Goal: Task Accomplishment & Management: Complete application form

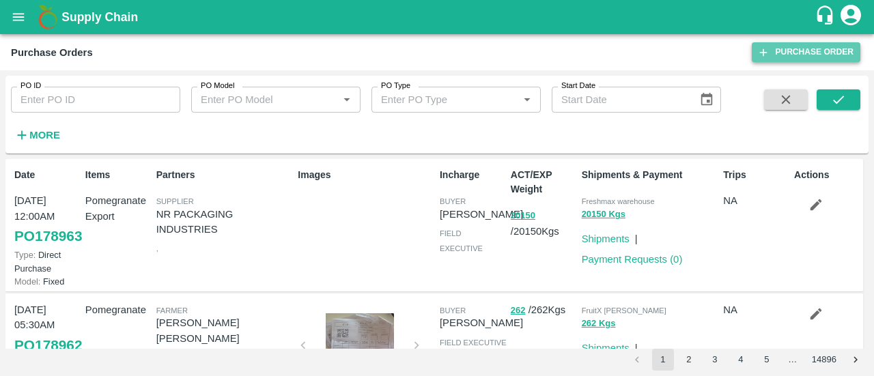
drag, startPoint x: 0, startPoint y: 0, endPoint x: 783, endPoint y: 51, distance: 784.8
click at [783, 51] on link "Purchase Order" at bounding box center [806, 52] width 109 height 20
click at [799, 49] on link "Purchase Order" at bounding box center [806, 52] width 109 height 20
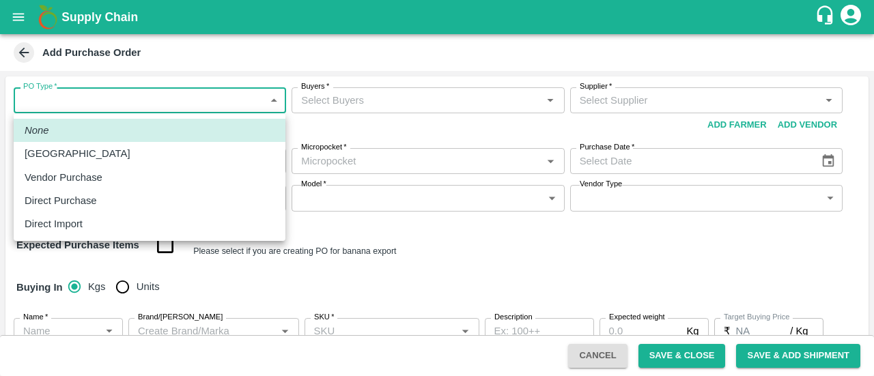
click at [234, 107] on body "Supply Chain Add Purchase Order PO Type   * ​ PO Type Buyers   * Buyers   * Sup…" at bounding box center [437, 188] width 874 height 376
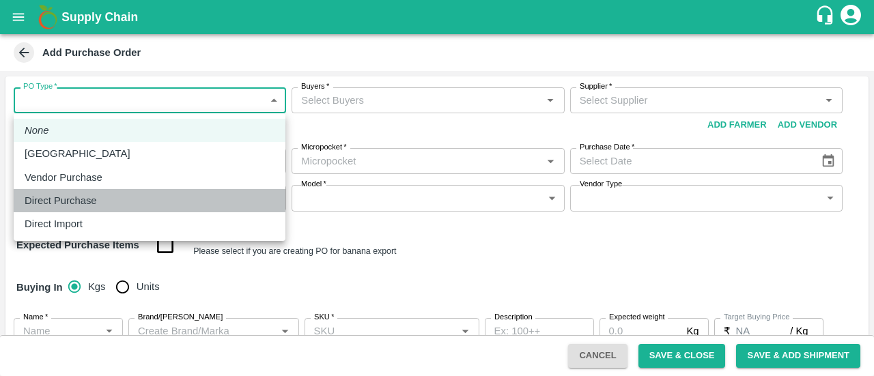
click at [124, 202] on div "Direct Purchase" at bounding box center [150, 200] width 250 height 15
type input "3"
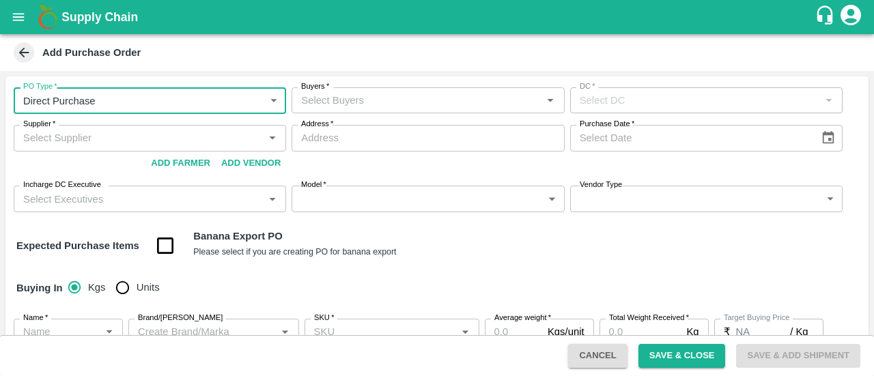
click at [358, 107] on input "Buyers   *" at bounding box center [417, 100] width 242 height 18
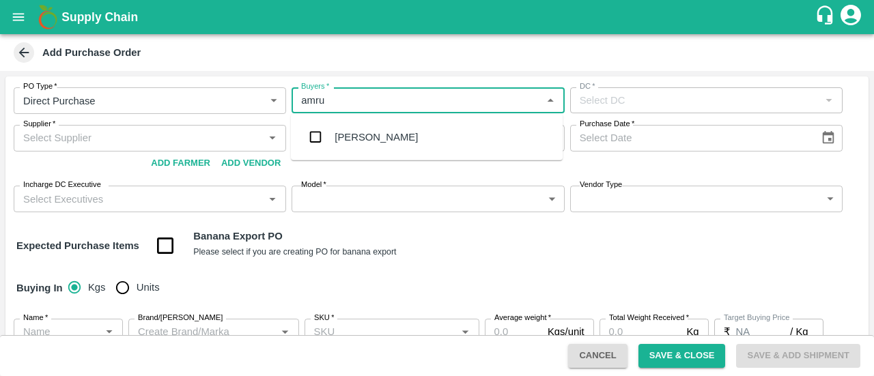
type input "[PERSON_NAME]"
click at [322, 124] on input "checkbox" at bounding box center [315, 137] width 27 height 27
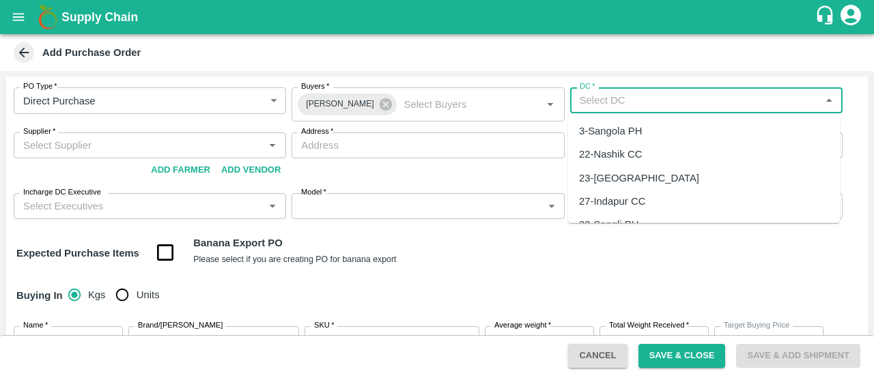
click at [608, 103] on input "DC   *" at bounding box center [695, 100] width 242 height 18
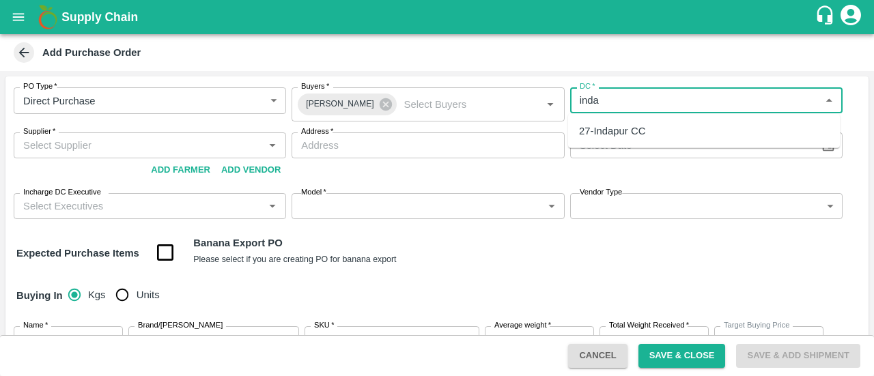
click at [602, 137] on div "27-Indapur CC" at bounding box center [612, 131] width 66 height 15
click at [236, 134] on div "Supplier   *" at bounding box center [150, 145] width 272 height 26
type input "27-Indapur CC"
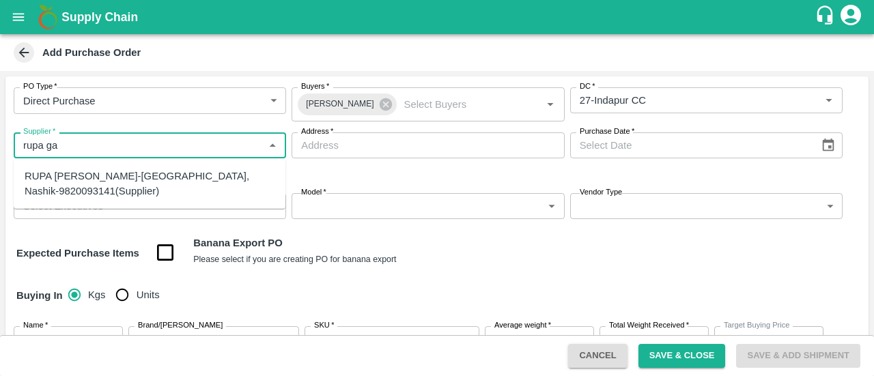
click at [197, 181] on div "RUPA [PERSON_NAME]-[GEOGRAPHIC_DATA], Nashik-9820093141(Supplier)" at bounding box center [150, 184] width 250 height 31
type input "RUPA [PERSON_NAME]-[GEOGRAPHIC_DATA], Nashik-9820093141(Supplier)"
type input "Nashik, Nashik, [GEOGRAPHIC_DATA], [GEOGRAPHIC_DATA]"
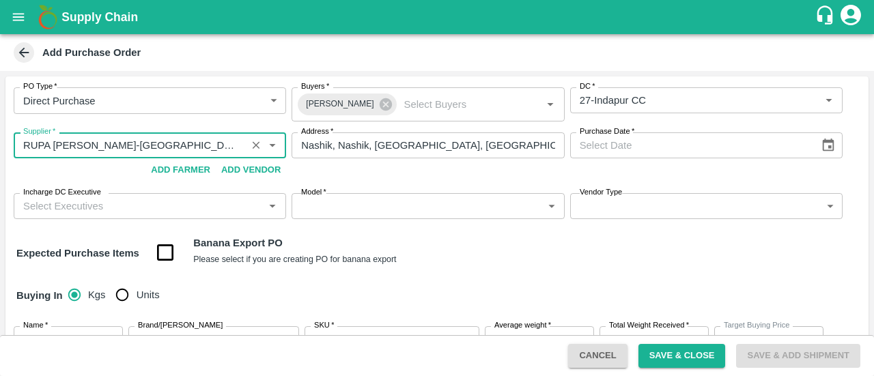
type input "RUPA [PERSON_NAME]-[GEOGRAPHIC_DATA], Nashik-9820093141(Supplier)"
click at [827, 148] on icon "Choose date" at bounding box center [829, 145] width 12 height 13
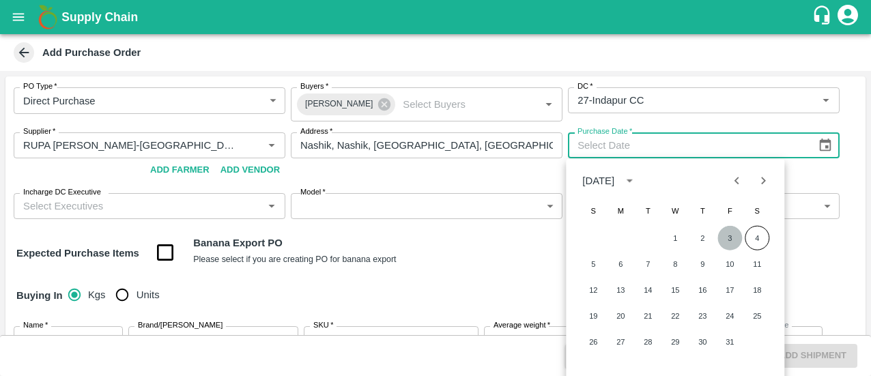
click at [726, 241] on button "3" at bounding box center [730, 238] width 25 height 25
type input "[DATE]"
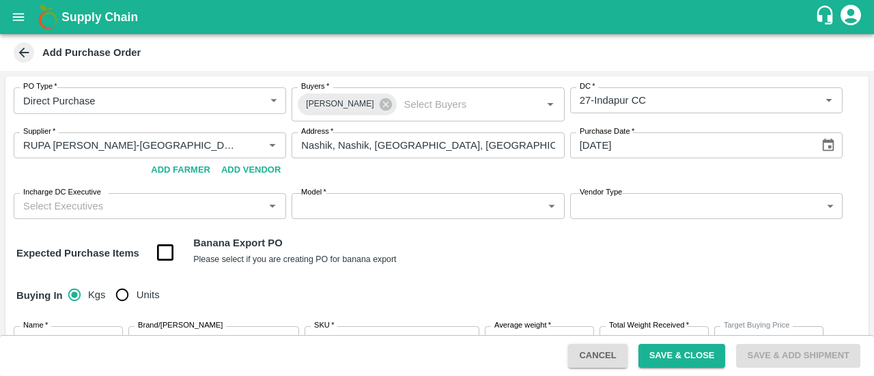
click at [200, 204] on input "Incharge DC Executive" at bounding box center [139, 206] width 242 height 18
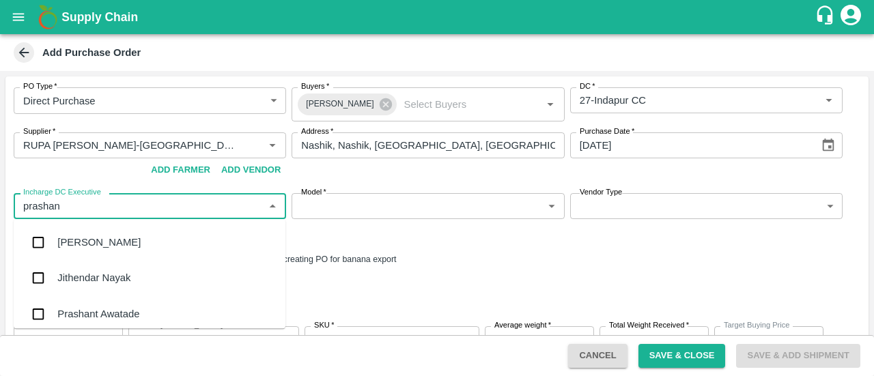
type input "prashant"
click at [85, 311] on div "Prashant Awatade" at bounding box center [98, 314] width 82 height 15
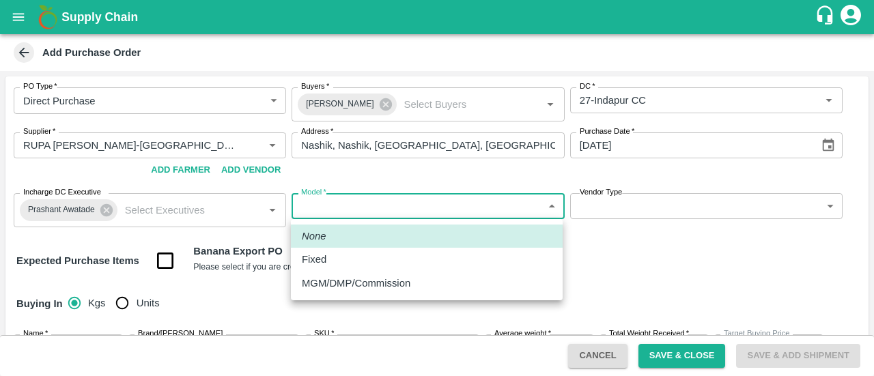
click at [360, 208] on body "Supply Chain Add Purchase Order PO Type   * Direct Purchase 3 PO Type Buyers   …" at bounding box center [437, 188] width 874 height 376
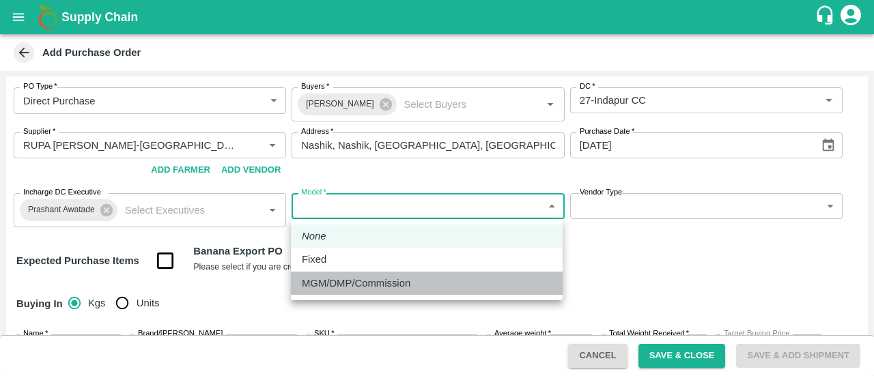
click at [318, 283] on p "MGM/DMP/Commission" at bounding box center [356, 283] width 109 height 15
type input "Commision"
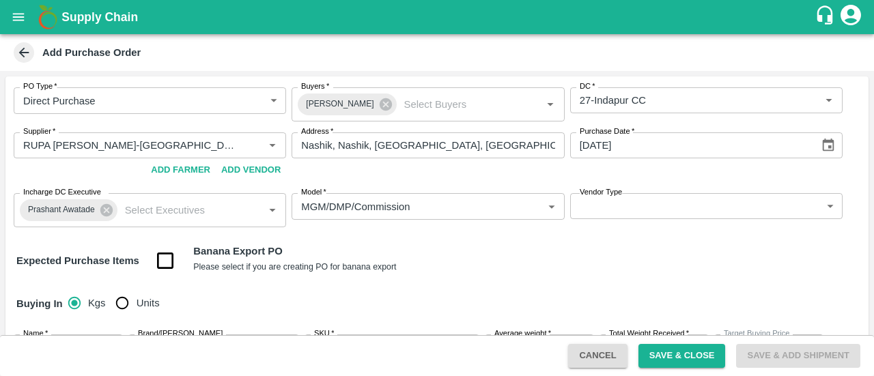
click at [591, 190] on label "Vendor Type" at bounding box center [601, 192] width 42 height 11
click at [596, 196] on label "Vendor Type" at bounding box center [601, 192] width 42 height 11
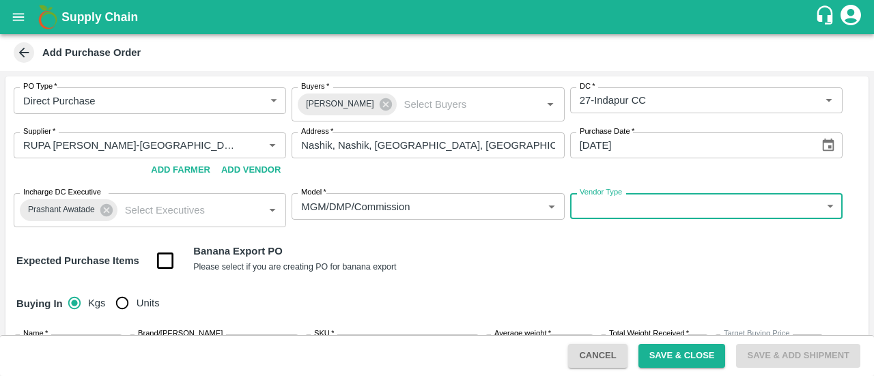
click at [603, 212] on body "Supply Chain Add Purchase Order PO Type   * Direct Purchase 3 PO Type Buyers   …" at bounding box center [437, 188] width 874 height 376
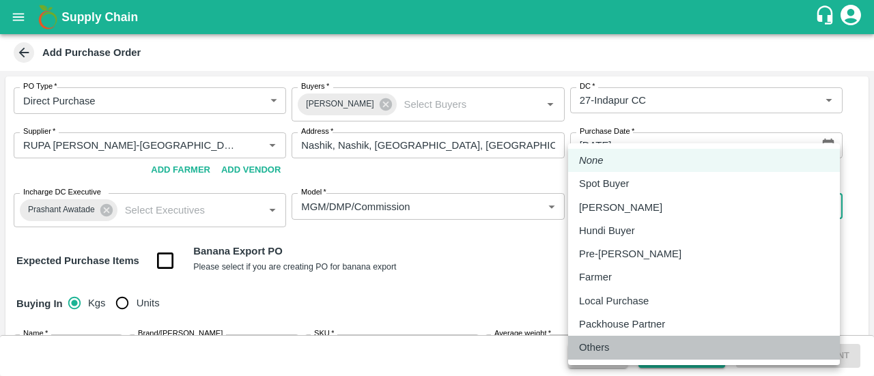
click at [594, 339] on li "Others" at bounding box center [704, 347] width 272 height 23
type input "OTHER"
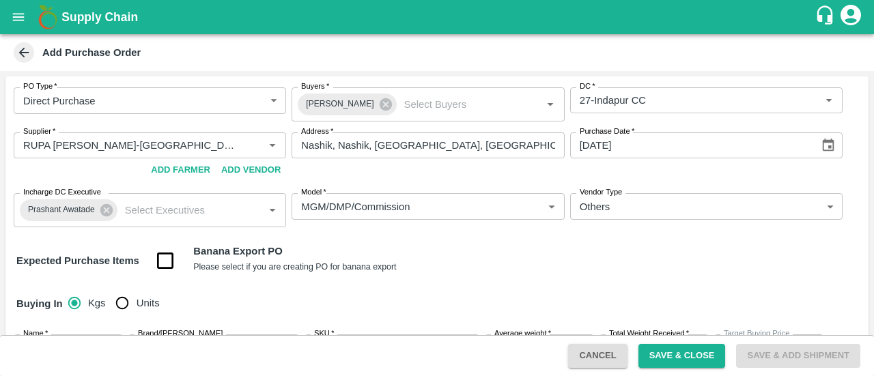
click at [586, 281] on div "PO Type   * Direct Purchase 3 PO Type Buyers   * [PERSON_NAME] Buyers   * [GEOG…" at bounding box center [436, 310] width 863 height 468
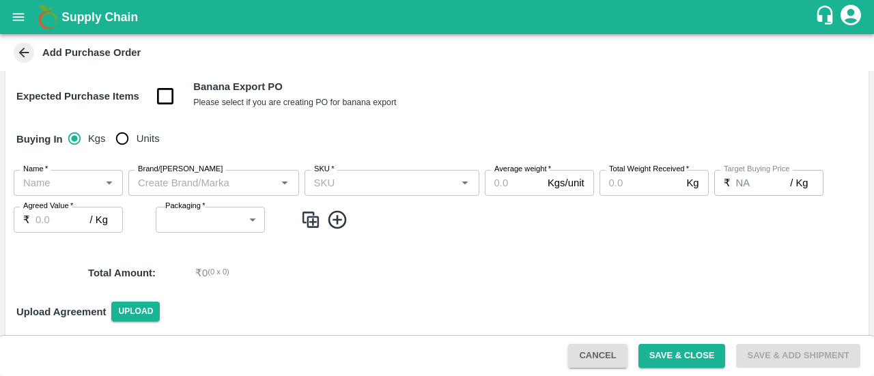
scroll to position [165, 0]
click at [134, 134] on input "Units" at bounding box center [122, 137] width 27 height 27
radio input "true"
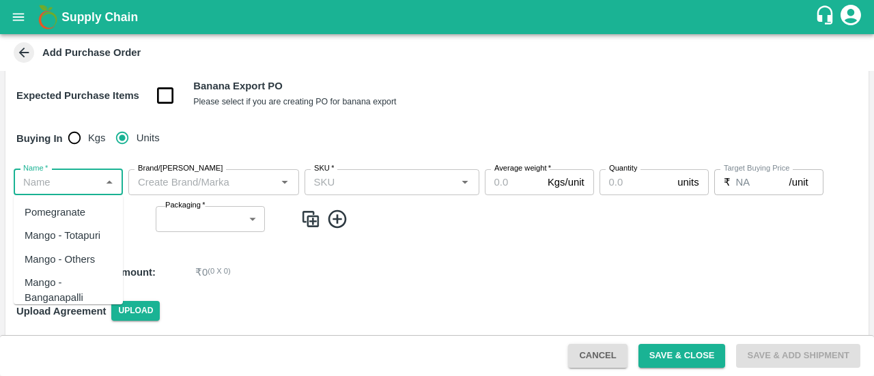
click at [22, 186] on input "Name   *" at bounding box center [57, 182] width 79 height 18
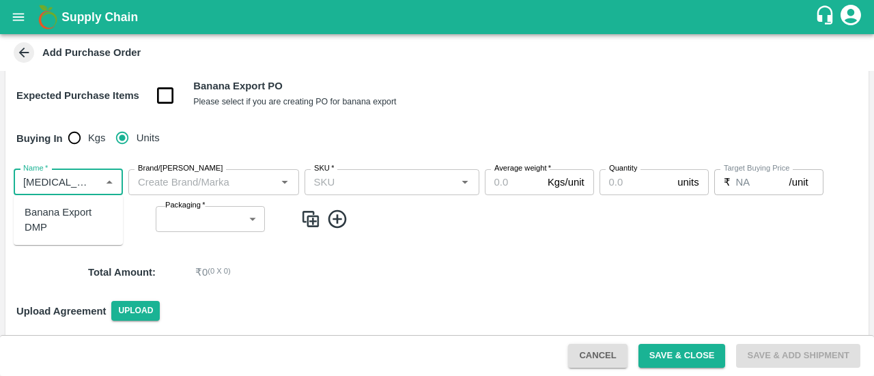
click at [57, 221] on div "Banana Export DMP" at bounding box center [68, 220] width 87 height 31
type input "Banana Export DMP"
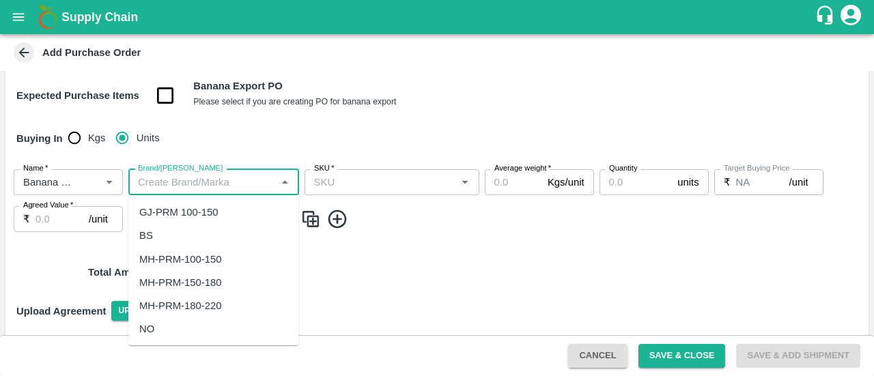
click at [187, 185] on input "Brand/[PERSON_NAME]" at bounding box center [202, 182] width 140 height 18
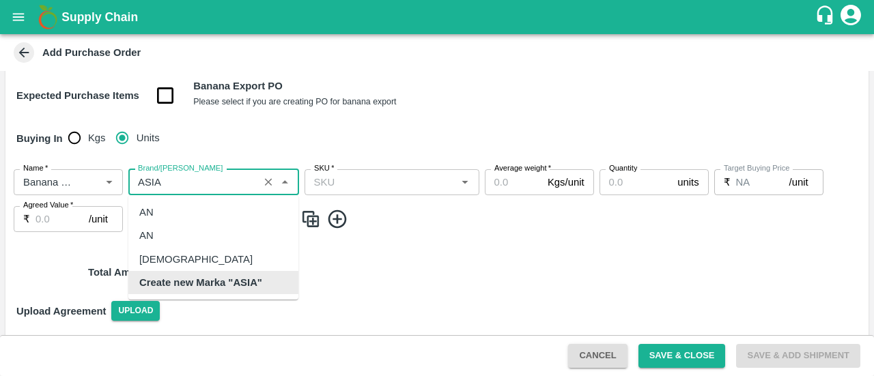
scroll to position [0, 0]
click at [162, 254] on div "[DEMOGRAPHIC_DATA]" at bounding box center [195, 259] width 113 height 15
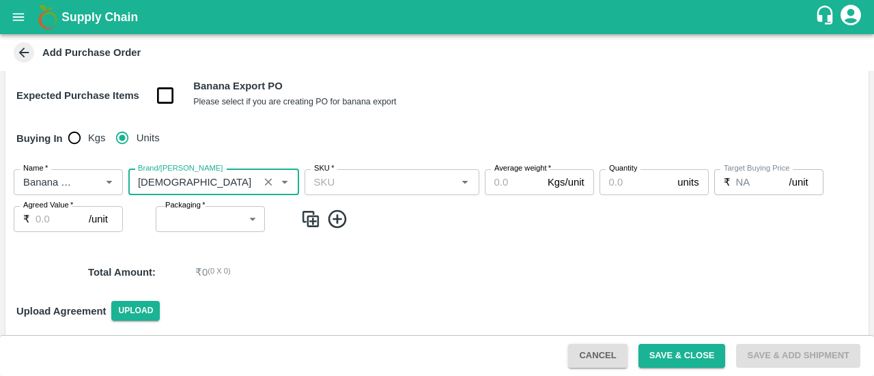
type input "[DEMOGRAPHIC_DATA]"
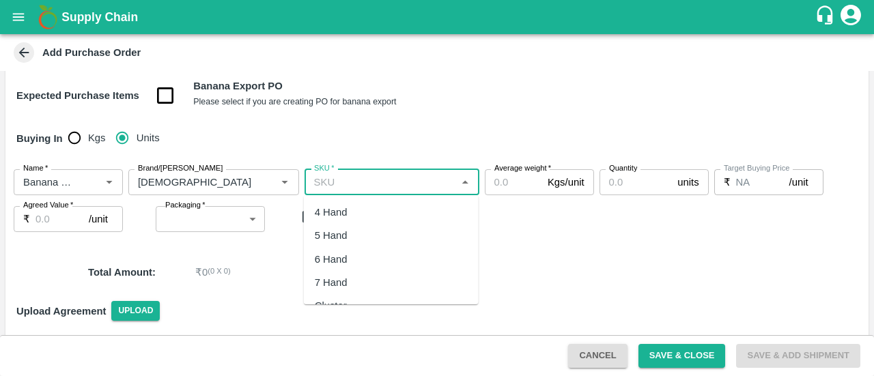
click at [366, 182] on input "SKU   *" at bounding box center [381, 182] width 144 height 18
click at [353, 218] on div "4 Hand" at bounding box center [391, 212] width 175 height 23
type input "4 Hand"
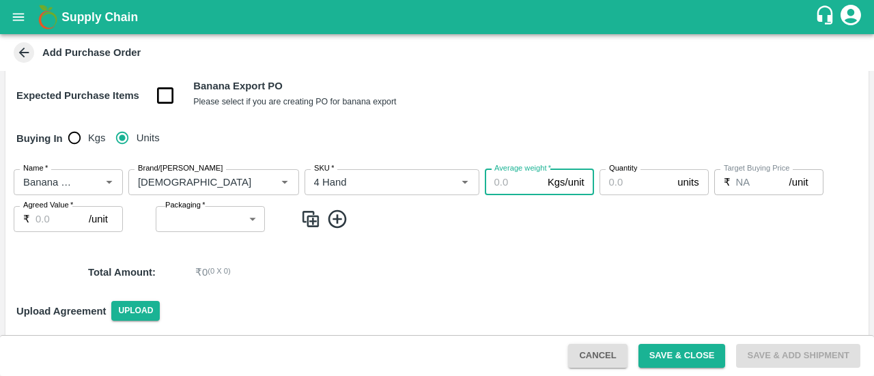
click at [500, 185] on input "Average weight   *" at bounding box center [513, 182] width 57 height 26
click at [522, 190] on input "13" at bounding box center [513, 182] width 57 height 26
type input "13.5"
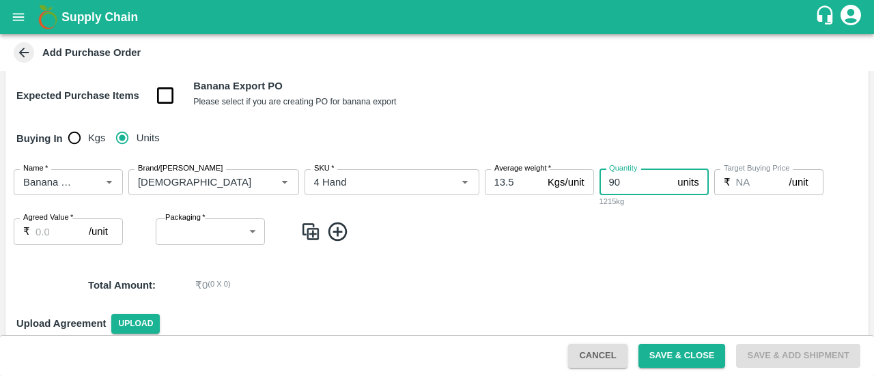
type input "90"
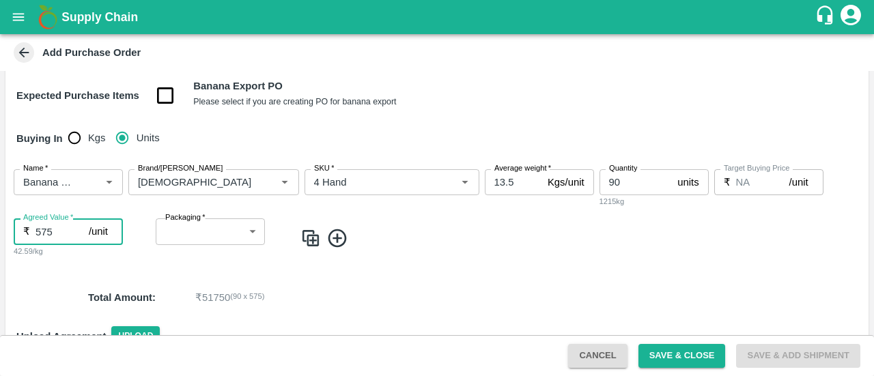
type input "575"
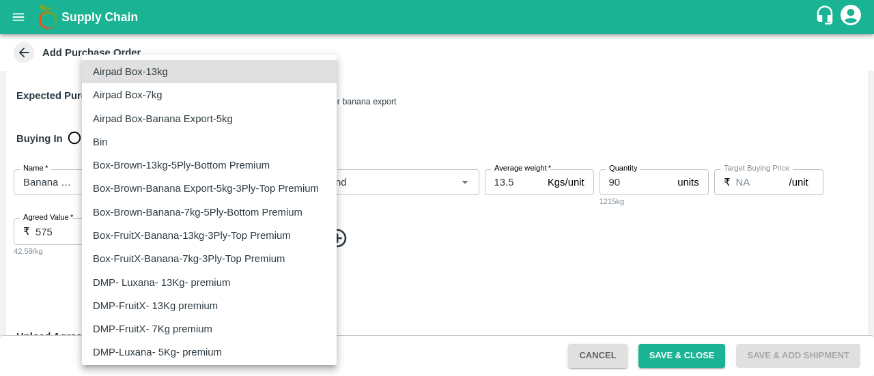
click at [218, 242] on body "Supply Chain Add Purchase Order PO Type   * Direct Purchase 3 PO Type Buyers   …" at bounding box center [437, 188] width 874 height 376
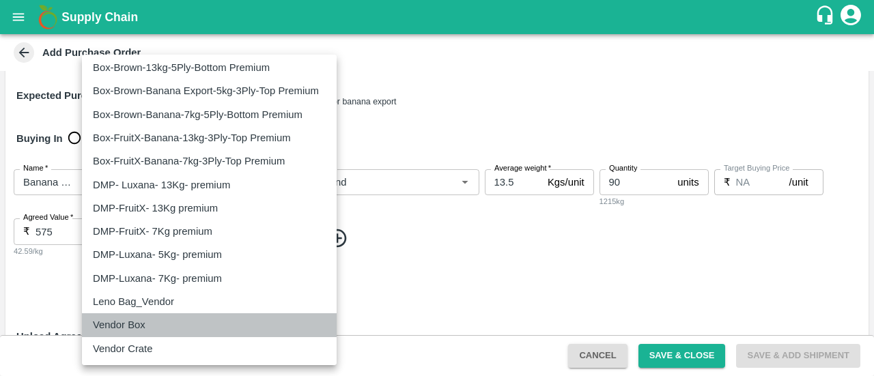
click at [135, 332] on p "Vendor Box" at bounding box center [119, 324] width 53 height 15
type input "276"
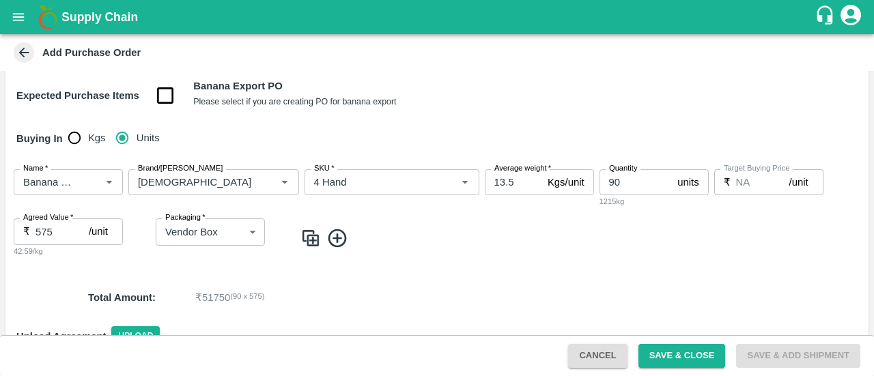
click at [339, 243] on icon at bounding box center [337, 238] width 23 height 23
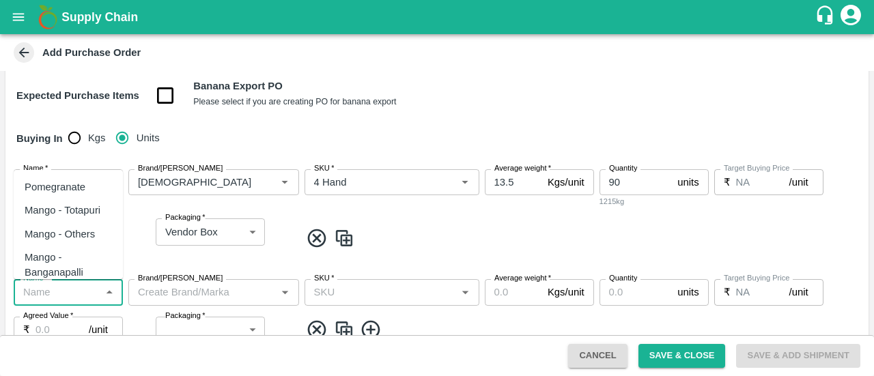
click at [48, 297] on input "Name   *" at bounding box center [57, 292] width 79 height 18
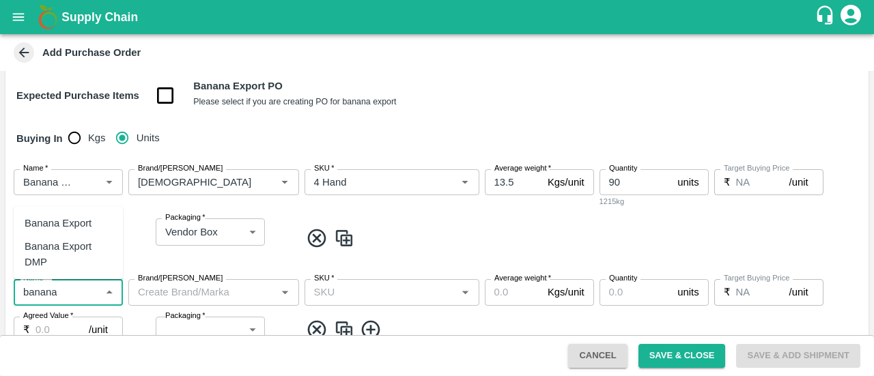
click at [72, 262] on div "Banana Export DMP" at bounding box center [68, 254] width 87 height 31
type input "Banana Export DMP"
click at [175, 298] on input "Brand/[PERSON_NAME]" at bounding box center [202, 292] width 140 height 18
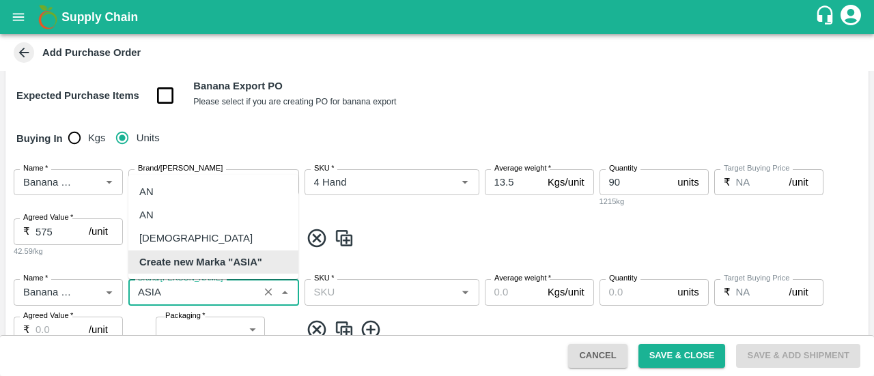
scroll to position [0, 0]
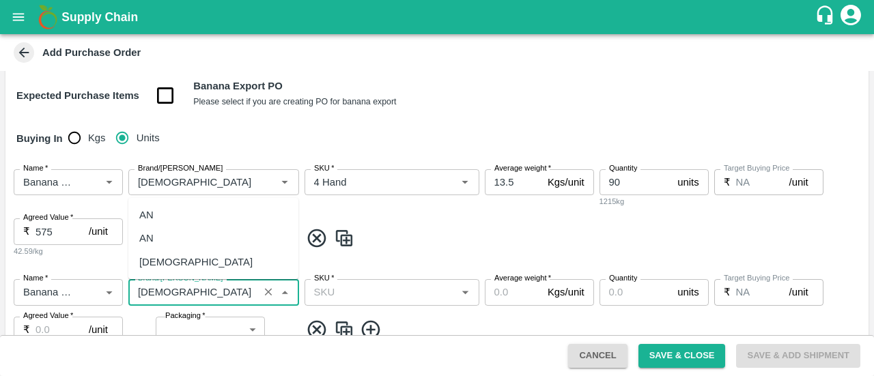
click at [162, 264] on div "[DEMOGRAPHIC_DATA]" at bounding box center [195, 262] width 113 height 15
click at [356, 304] on div "SKU   *" at bounding box center [391, 292] width 175 height 26
type input "[DEMOGRAPHIC_DATA]"
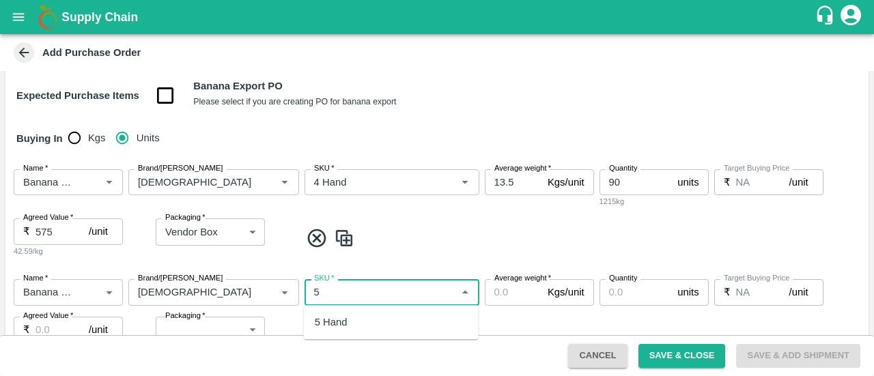
click at [343, 323] on div "5 Hand" at bounding box center [331, 322] width 33 height 15
type input "5 Hand"
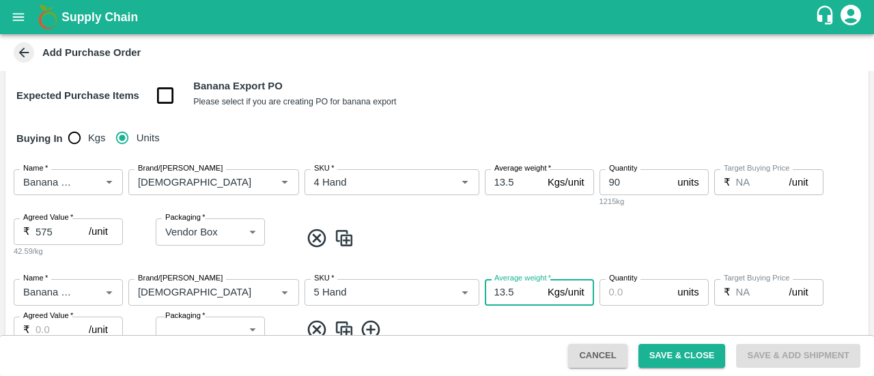
type input "13.5"
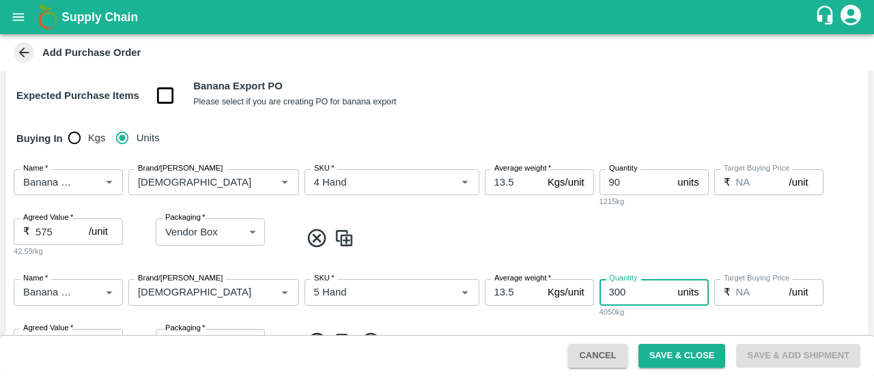
type input "300"
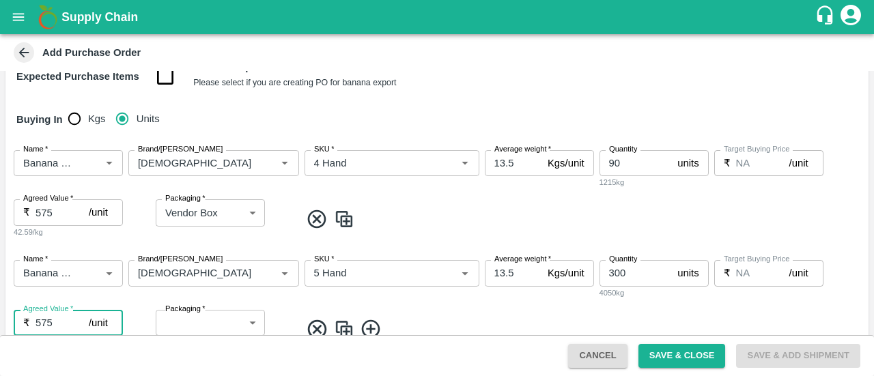
type input "575"
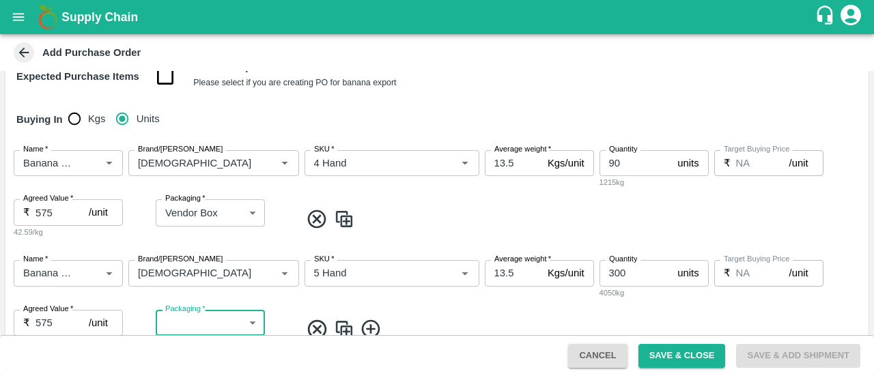
click at [212, 321] on body "Supply Chain Add Purchase Order PO Type   * Direct Purchase 3 PO Type Buyers   …" at bounding box center [437, 188] width 874 height 376
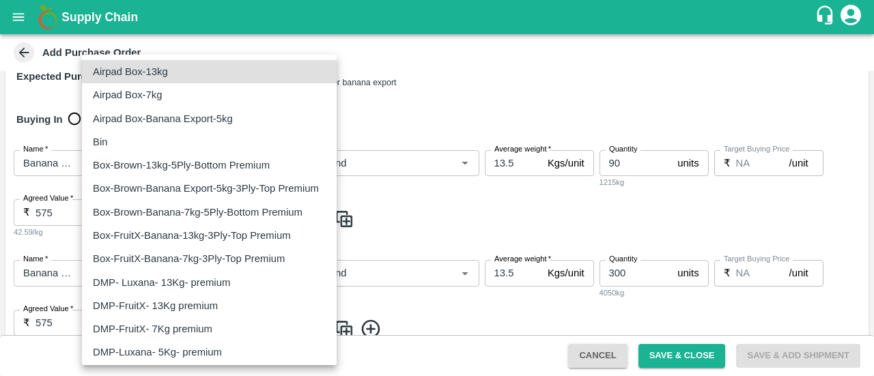
scroll to position [98, 0]
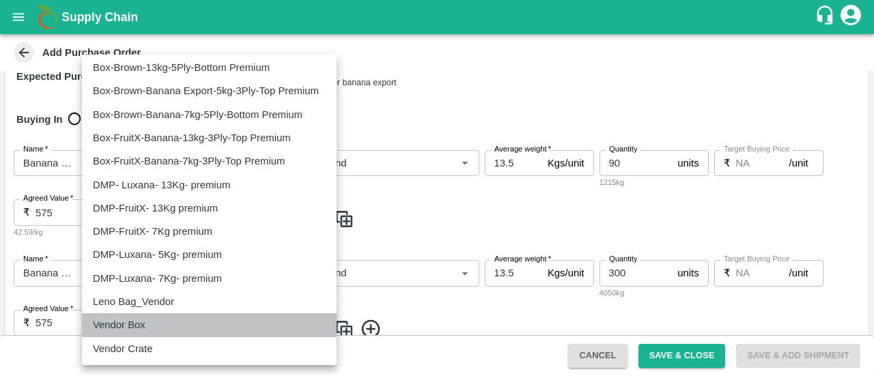
click at [156, 319] on div "Vendor Box" at bounding box center [209, 324] width 233 height 15
type input "276"
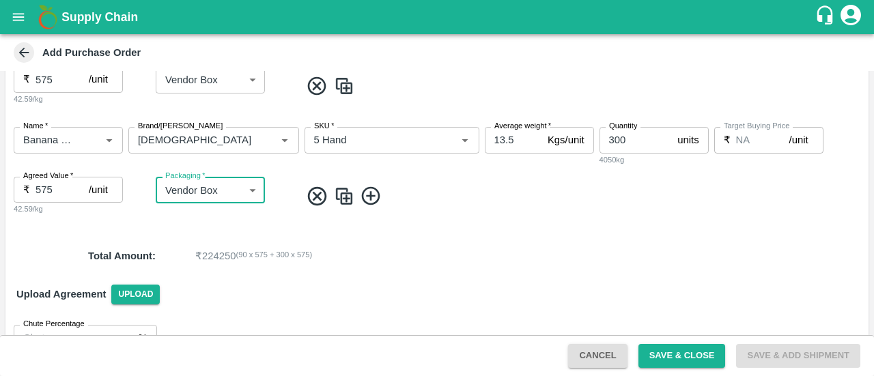
scroll to position [319, 0]
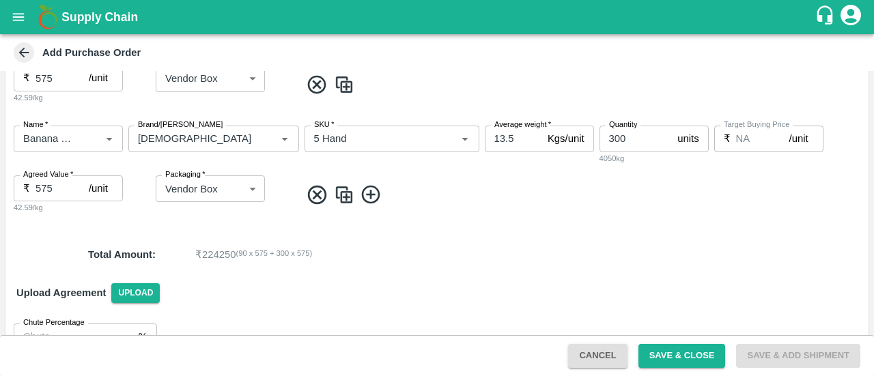
click at [370, 199] on icon at bounding box center [370, 195] width 18 height 18
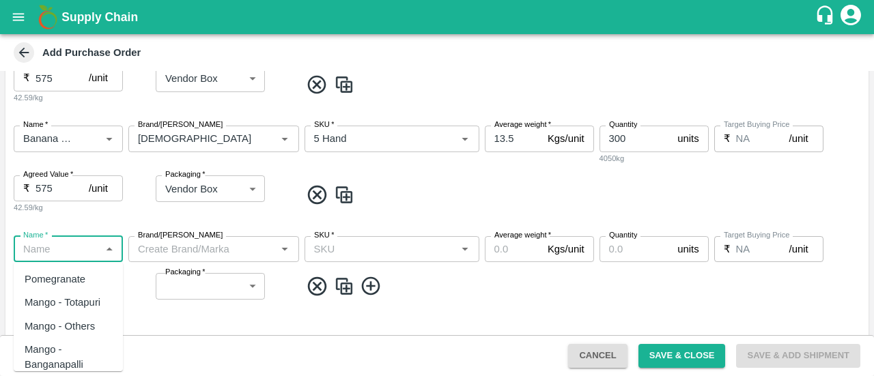
click at [39, 246] on input "Name   *" at bounding box center [57, 249] width 79 height 18
click at [55, 316] on div "Banana Export DMP" at bounding box center [68, 310] width 87 height 31
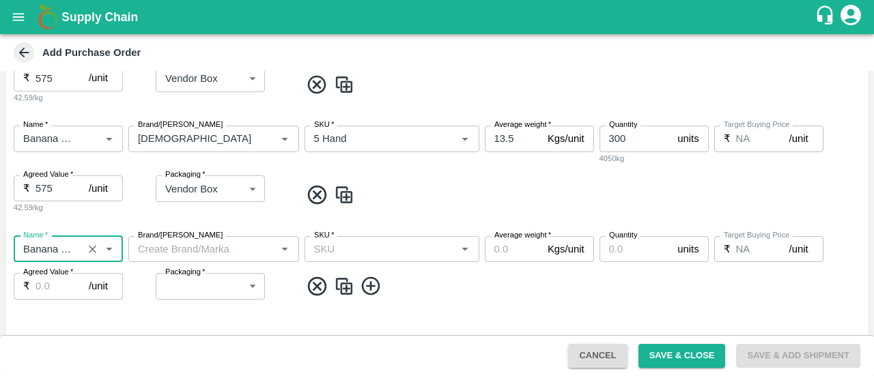
type input "Banana Export DMP"
click at [189, 246] on input "Brand/[PERSON_NAME]" at bounding box center [202, 249] width 140 height 18
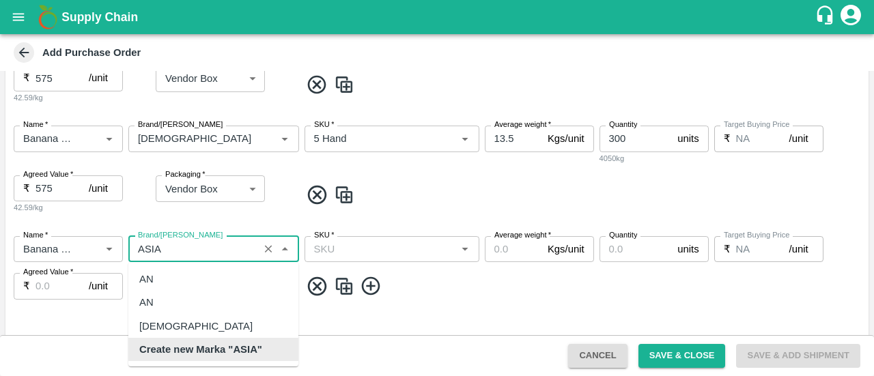
scroll to position [0, 0]
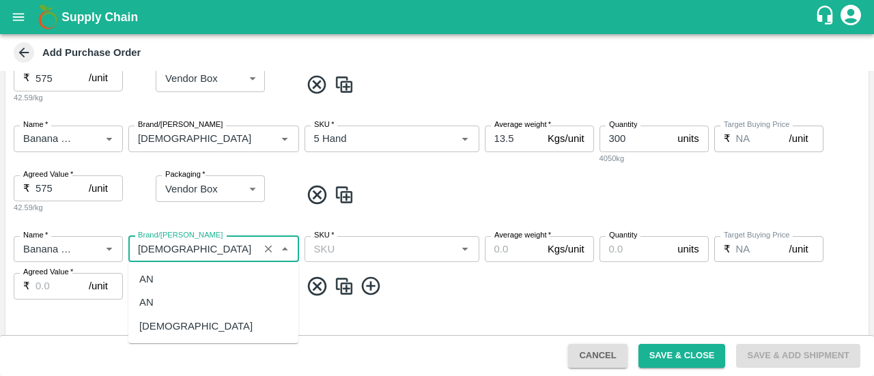
click at [163, 328] on div "[DEMOGRAPHIC_DATA]" at bounding box center [195, 326] width 113 height 15
type input "[DEMOGRAPHIC_DATA]"
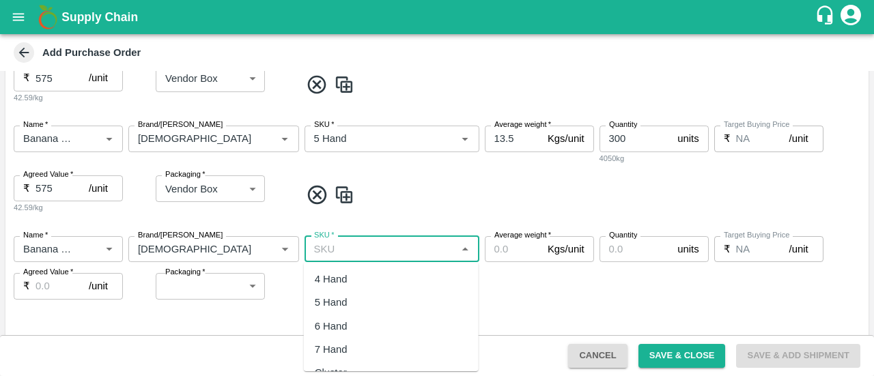
click at [391, 253] on input "SKU   *" at bounding box center [381, 249] width 144 height 18
click at [352, 273] on div "6 Hand" at bounding box center [391, 279] width 175 height 23
type input "6 Hand"
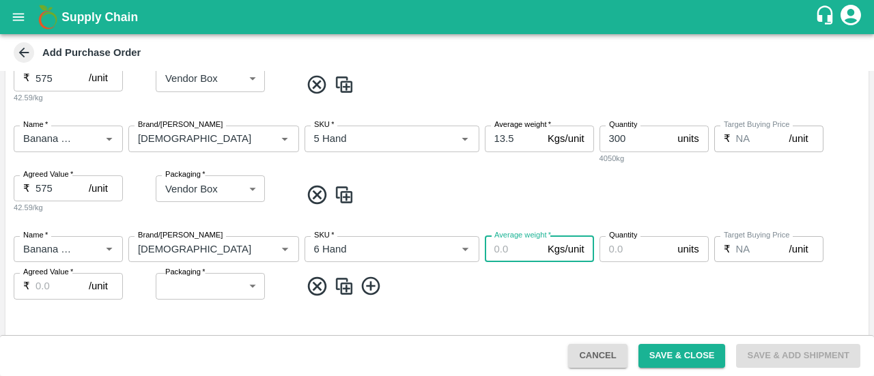
click at [507, 241] on input "Average weight   *" at bounding box center [513, 249] width 57 height 26
type input "13.5"
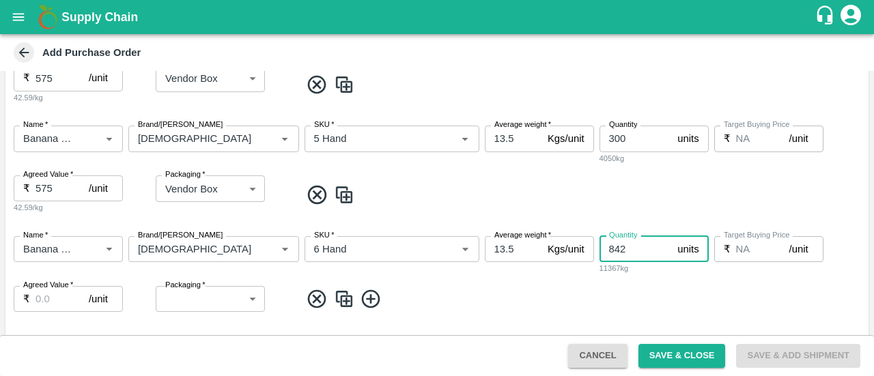
type input "842"
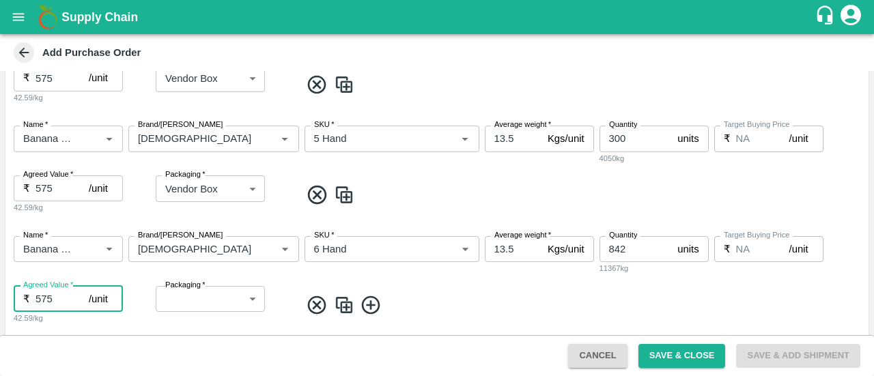
type input "575"
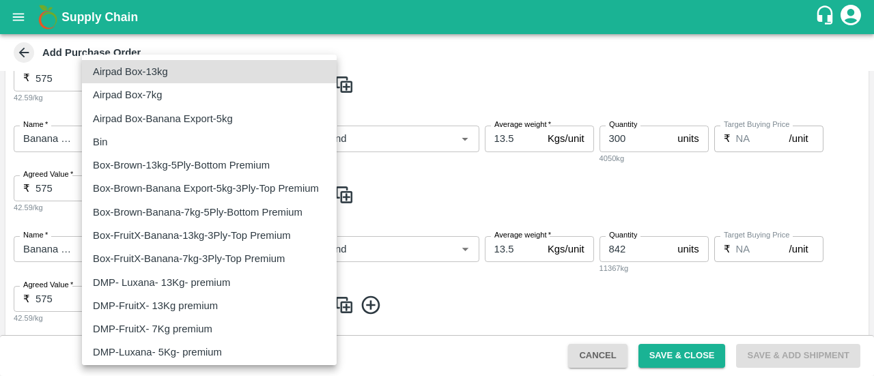
click at [172, 311] on body "Supply Chain Add Purchase Order PO Type   * Direct Purchase 3 PO Type Buyers   …" at bounding box center [437, 188] width 874 height 376
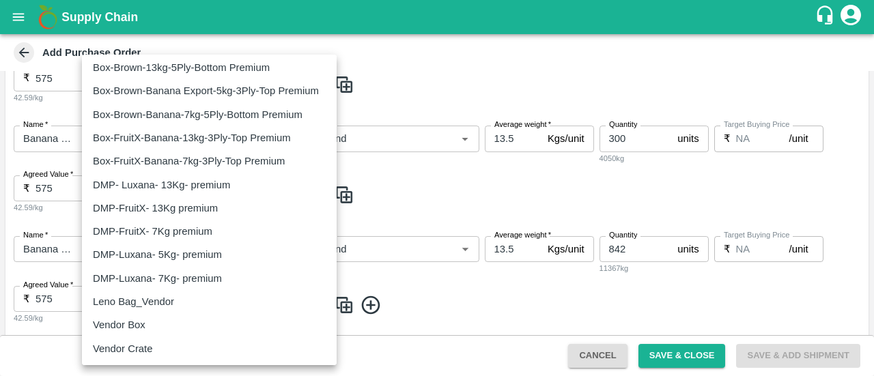
click at [134, 332] on li "Vendor Box" at bounding box center [209, 324] width 255 height 23
type input "276"
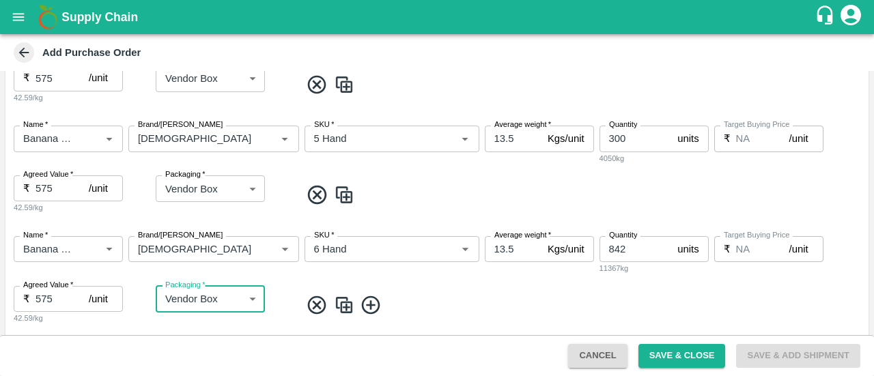
scroll to position [419, 0]
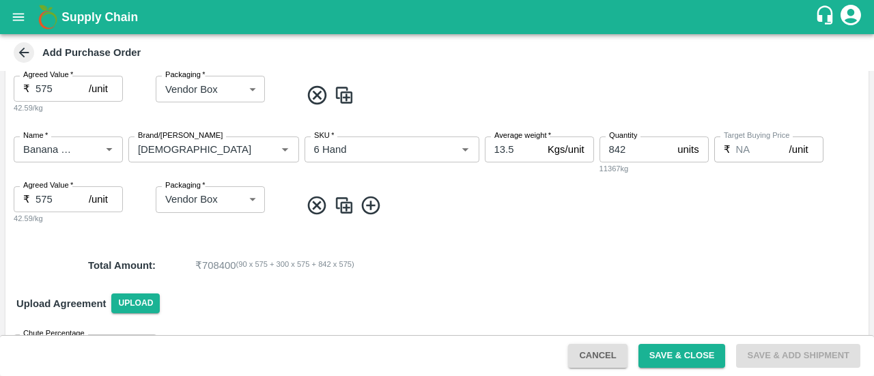
click at [375, 202] on icon at bounding box center [371, 206] width 23 height 23
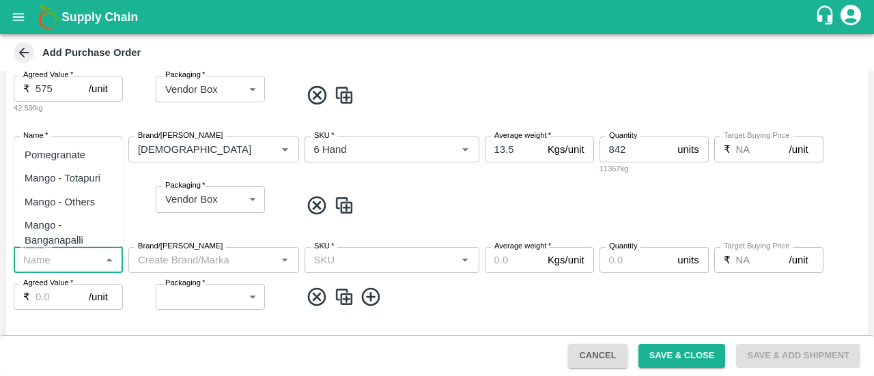
click at [53, 260] on input "Name   *" at bounding box center [57, 260] width 79 height 18
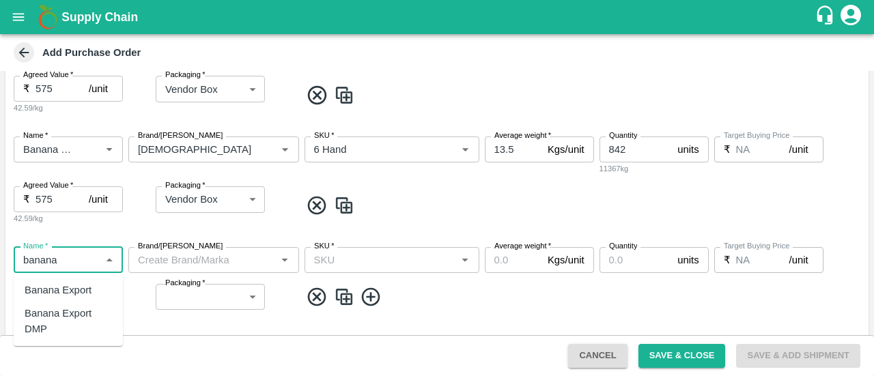
click at [51, 325] on div "Banana Export DMP" at bounding box center [68, 321] width 87 height 31
type input "Banana Export DMP"
click at [186, 264] on input "Brand/[PERSON_NAME]" at bounding box center [202, 260] width 140 height 18
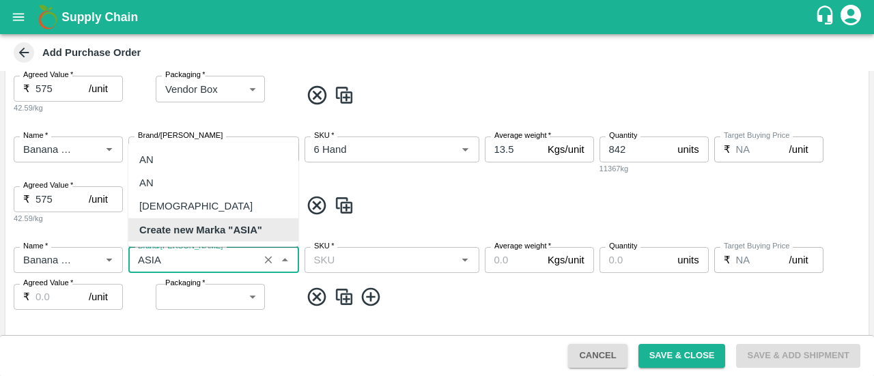
scroll to position [0, 0]
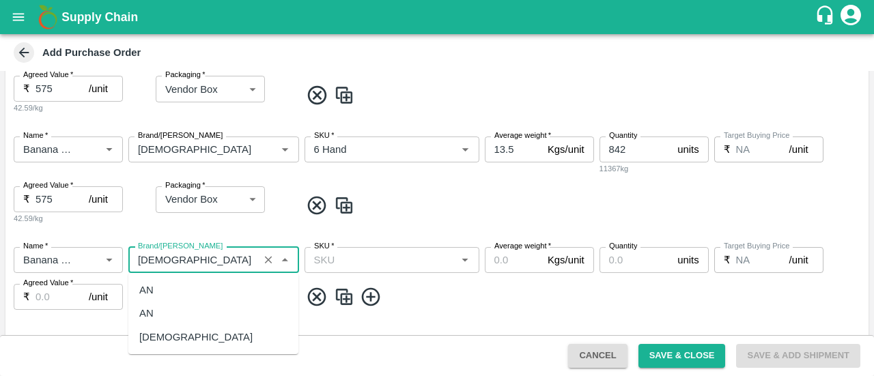
click at [165, 335] on div "[DEMOGRAPHIC_DATA]" at bounding box center [195, 337] width 113 height 15
type input "[DEMOGRAPHIC_DATA]"
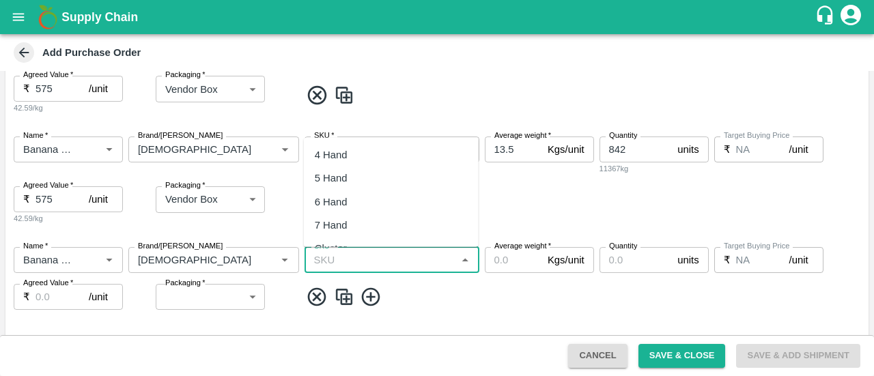
click at [337, 264] on input "SKU   *" at bounding box center [381, 260] width 144 height 18
click at [335, 289] on div "8 Hand" at bounding box center [331, 290] width 33 height 15
type input "8 Hand"
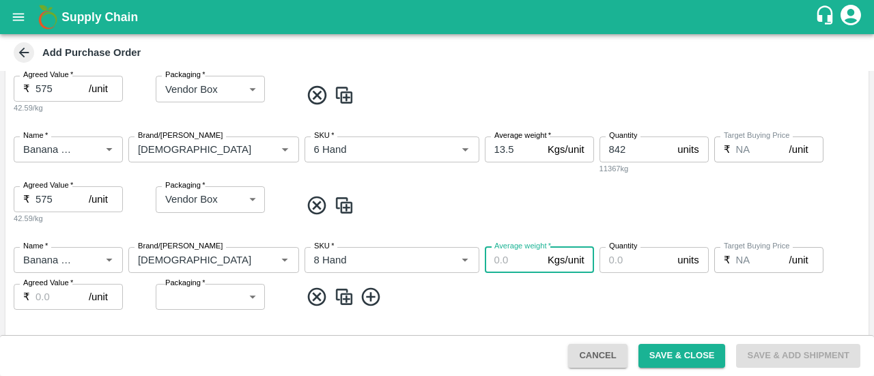
click at [496, 261] on input "Average weight   *" at bounding box center [513, 260] width 57 height 26
type input "13.5"
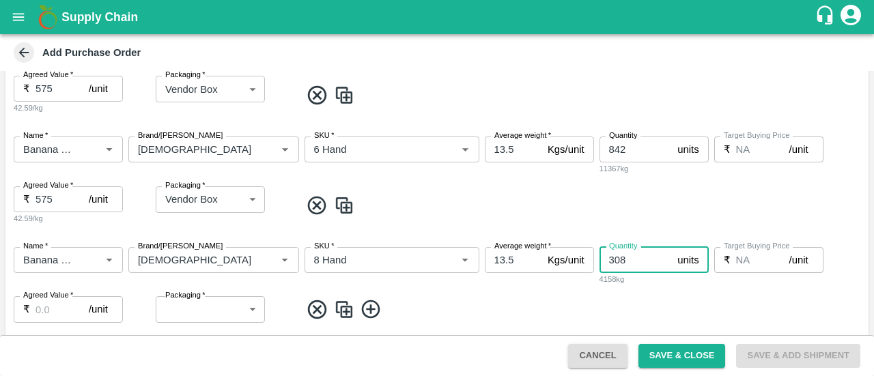
type input "308"
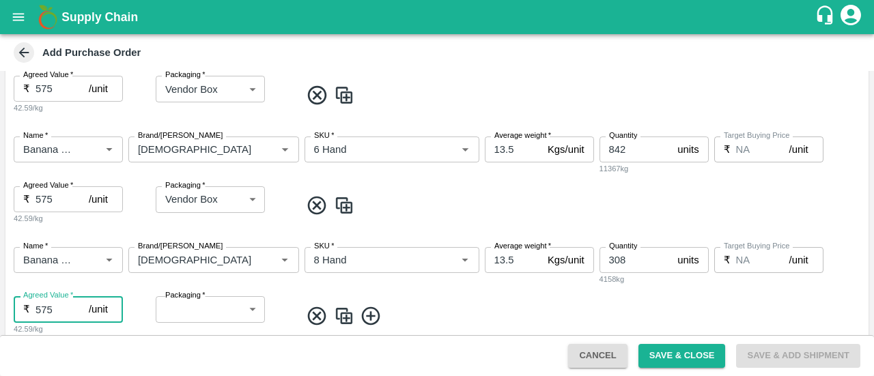
type input "575"
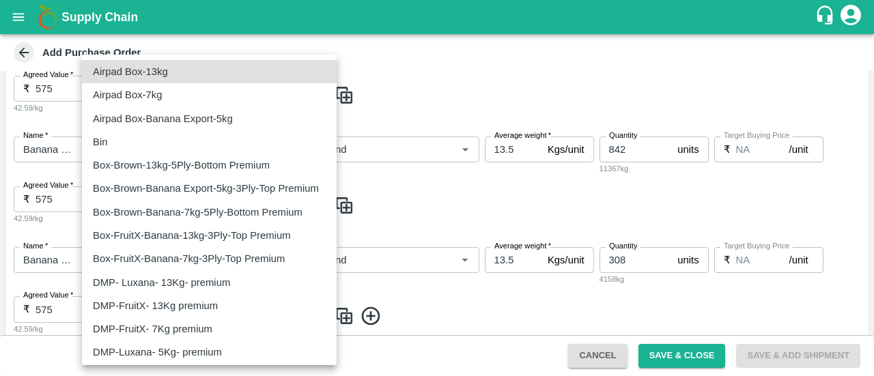
click at [178, 304] on body "Supply Chain Add Purchase Order PO Type   * Direct Purchase 3 PO Type Buyers   …" at bounding box center [437, 188] width 874 height 376
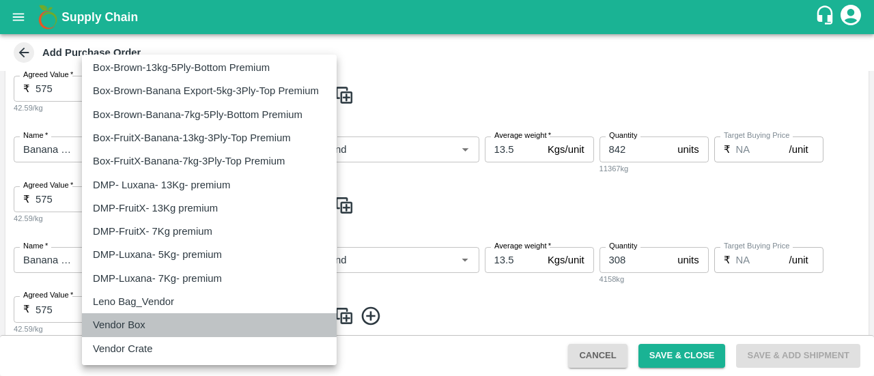
click at [147, 328] on div "Vendor Box" at bounding box center [122, 324] width 59 height 15
type input "276"
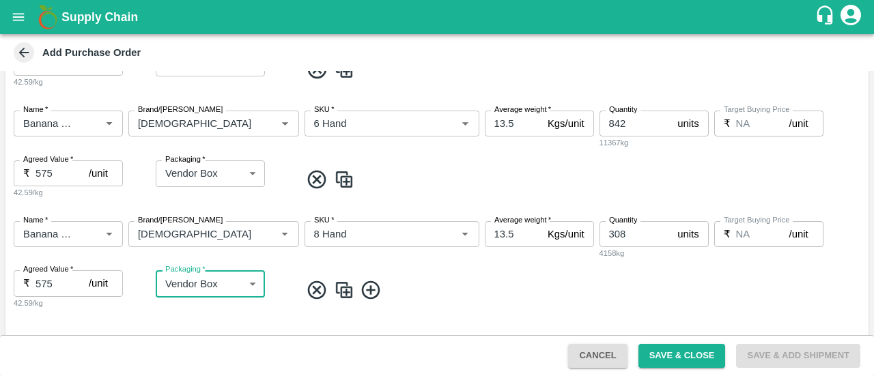
scroll to position [570, 0]
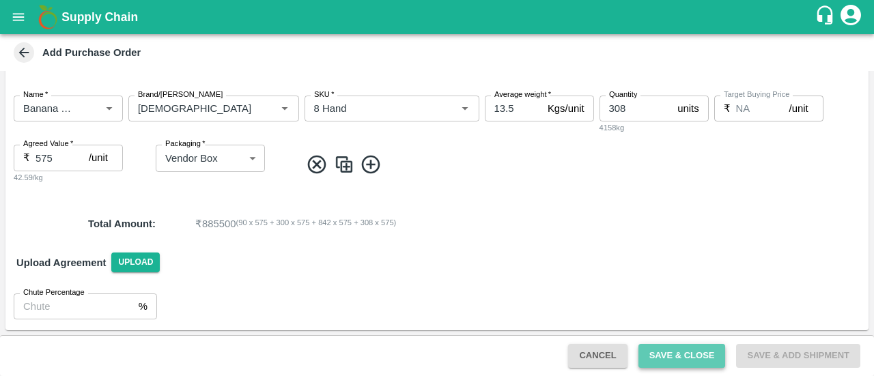
click at [663, 358] on button "Save & Close" at bounding box center [681, 356] width 87 height 24
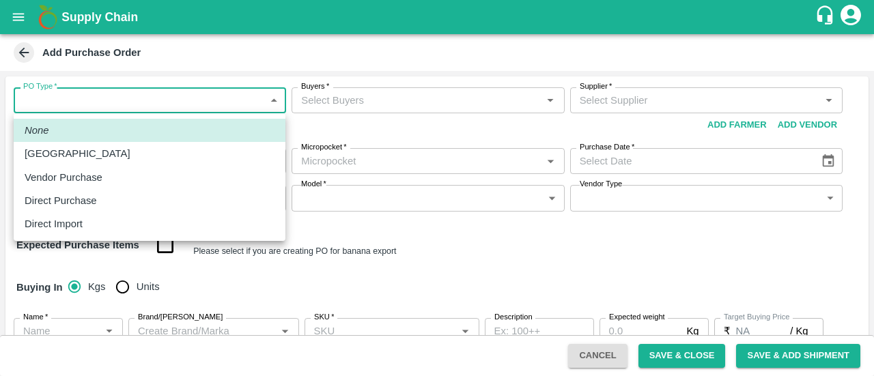
click at [44, 92] on body "Supply Chain Add Purchase Order PO Type   * ​ PO Type Buyers   * Buyers   * Sup…" at bounding box center [437, 188] width 874 height 376
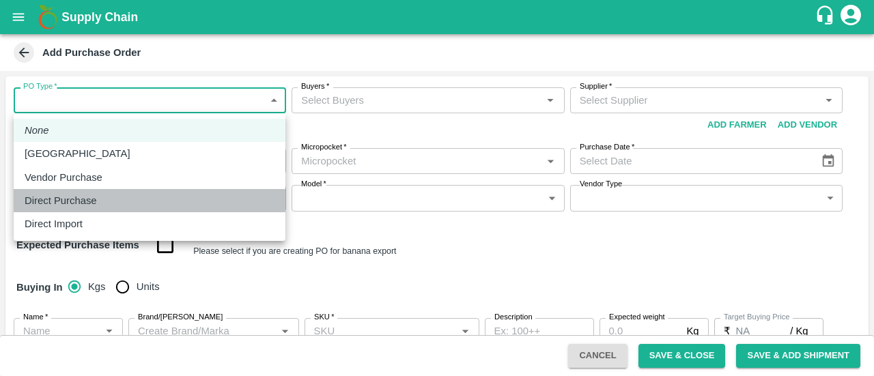
click at [85, 203] on p "Direct Purchase" at bounding box center [61, 200] width 72 height 15
type input "3"
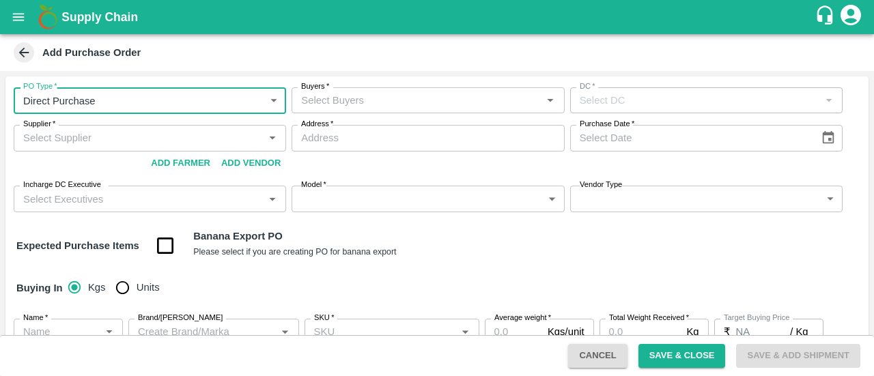
click at [324, 102] on input "Buyers   *" at bounding box center [417, 100] width 242 height 18
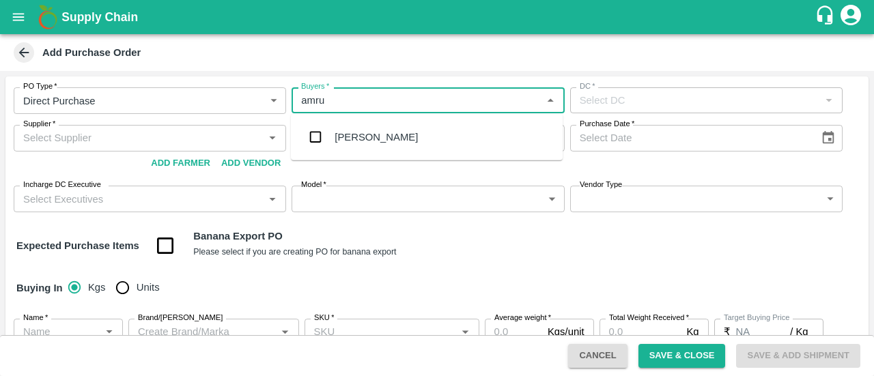
type input "[PERSON_NAME]"
click at [321, 124] on input "checkbox" at bounding box center [315, 137] width 27 height 27
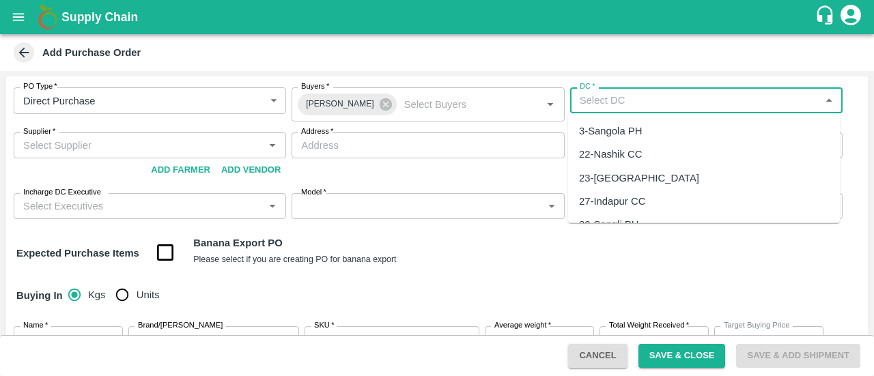
click at [647, 109] on input "DC   *" at bounding box center [695, 100] width 242 height 18
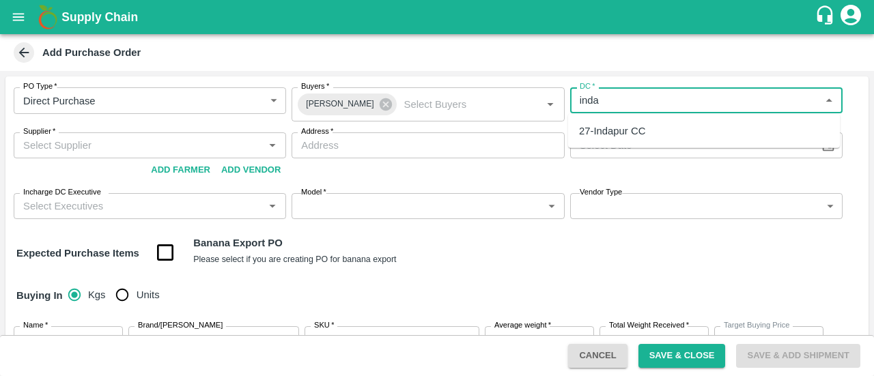
click at [617, 132] on div "27-Indapur CC" at bounding box center [612, 131] width 66 height 15
type input "27-Indapur CC"
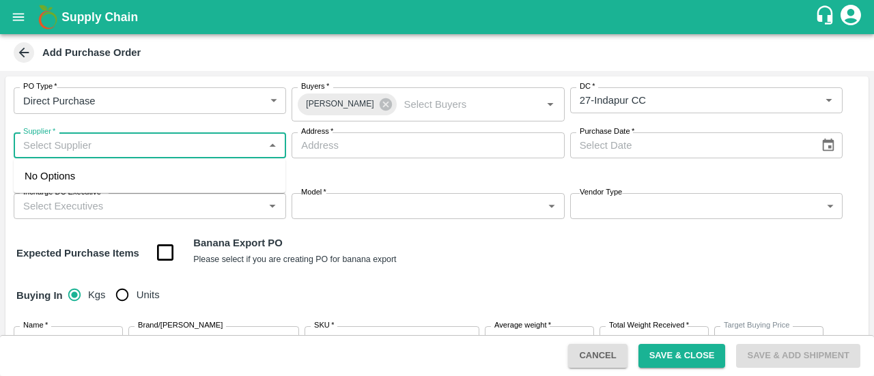
click at [188, 143] on input "Supplier   *" at bounding box center [139, 146] width 242 height 18
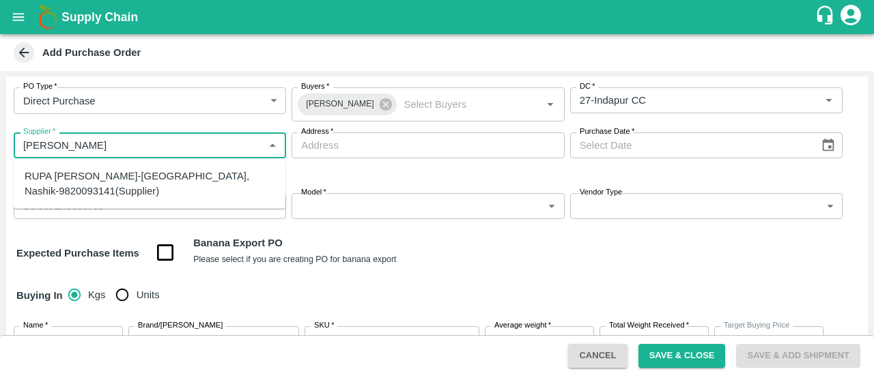
click at [128, 180] on div "RUPA [PERSON_NAME]-[GEOGRAPHIC_DATA], Nashik-9820093141(Supplier)" at bounding box center [150, 184] width 250 height 31
type input "RUPA [PERSON_NAME]-[GEOGRAPHIC_DATA], Nashik-9820093141(Supplier)"
type input "Nashik, Nashik, [GEOGRAPHIC_DATA], [GEOGRAPHIC_DATA]"
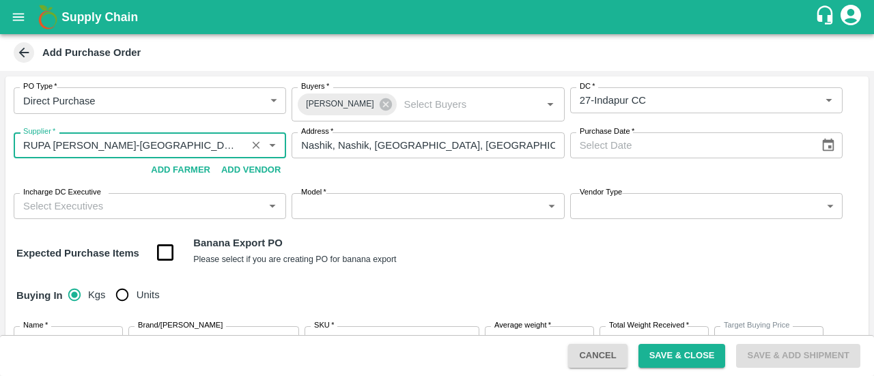
type input "RUPA [PERSON_NAME]-[GEOGRAPHIC_DATA], Nashik-9820093141(Supplier)"
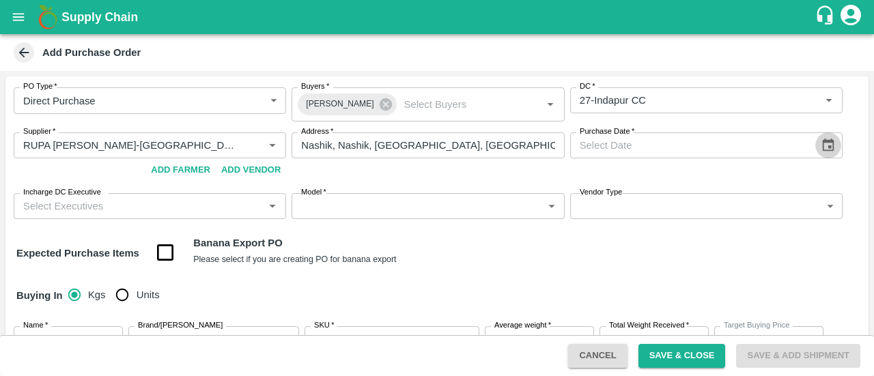
click at [823, 143] on icon "Choose date" at bounding box center [829, 145] width 12 height 13
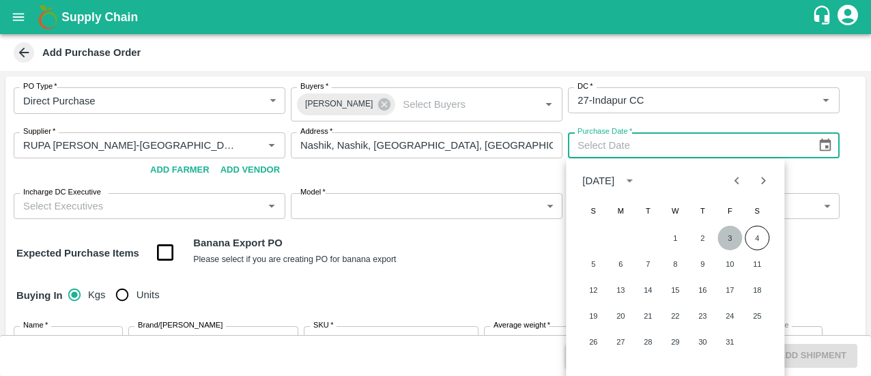
click at [726, 238] on button "3" at bounding box center [730, 238] width 25 height 25
type input "[DATE]"
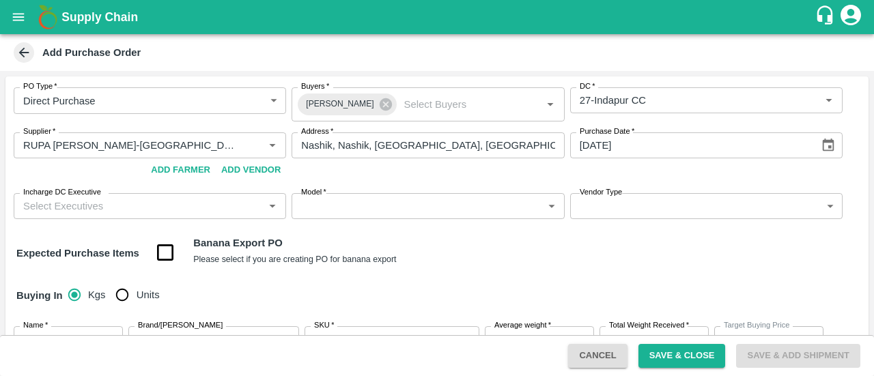
click at [157, 210] on input "Incharge DC Executive" at bounding box center [139, 206] width 242 height 18
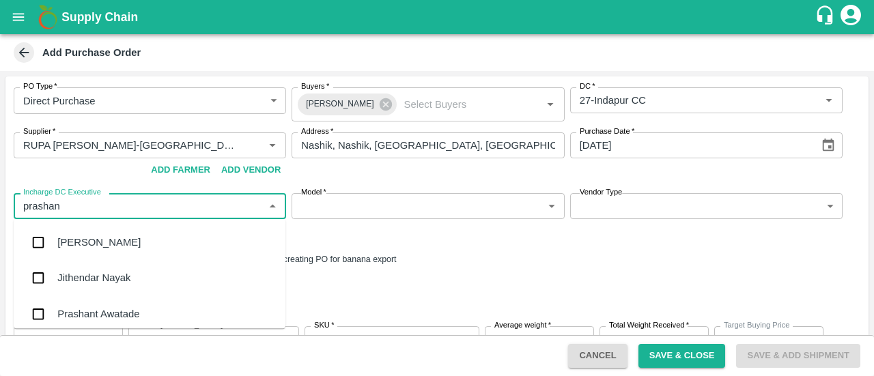
type input "prashant"
click at [117, 317] on div "Prashant Awatade" at bounding box center [98, 314] width 82 height 15
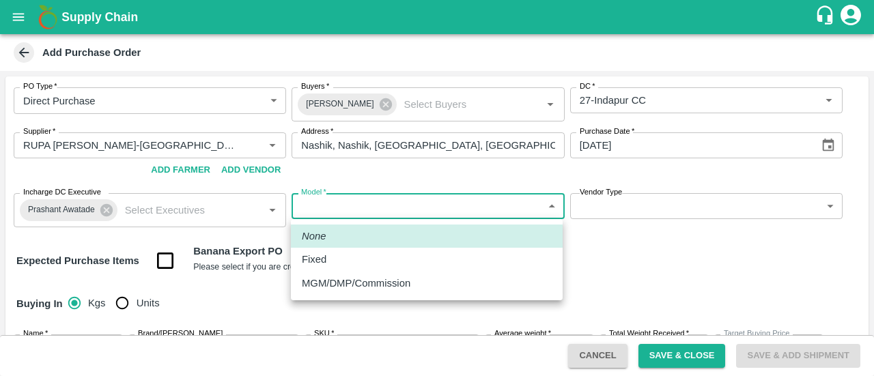
click at [383, 197] on body "Supply Chain Add Purchase Order PO Type   * Direct Purchase 3 PO Type Buyers   …" at bounding box center [437, 188] width 874 height 376
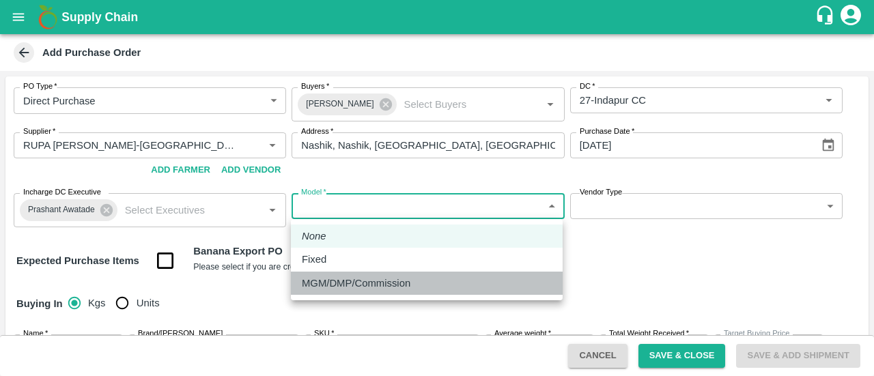
click at [345, 283] on p "MGM/DMP/Commission" at bounding box center [356, 283] width 109 height 15
type input "Commision"
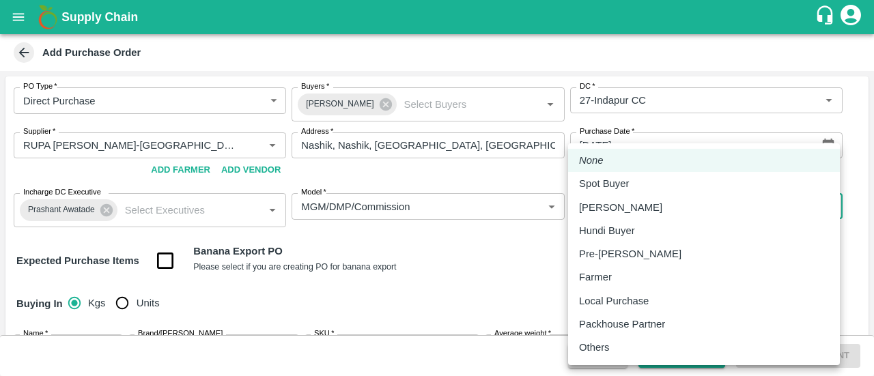
click at [608, 202] on body "Supply Chain Add Purchase Order PO Type   * Direct Purchase 3 PO Type Buyers   …" at bounding box center [437, 188] width 874 height 376
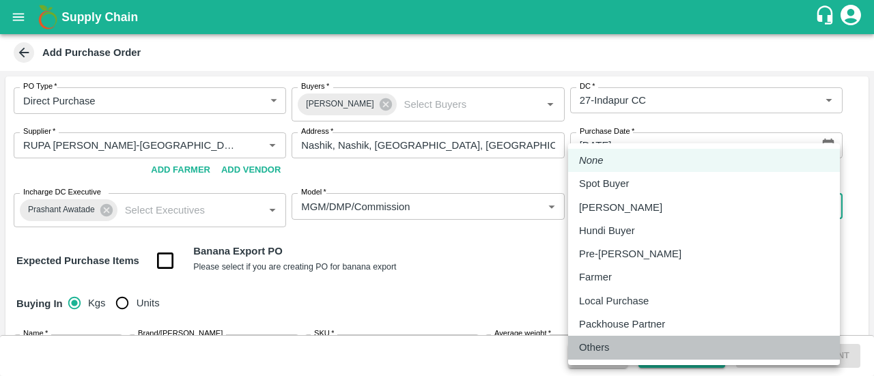
click at [581, 351] on p "Others" at bounding box center [594, 347] width 31 height 15
type input "OTHER"
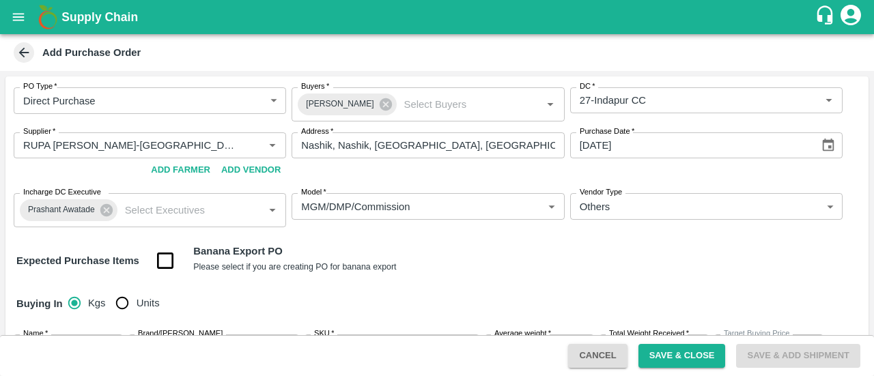
click at [558, 243] on div "PO Type   * Direct Purchase 3 PO Type Buyers   * [PERSON_NAME] Buyers   * [GEOG…" at bounding box center [436, 310] width 863 height 468
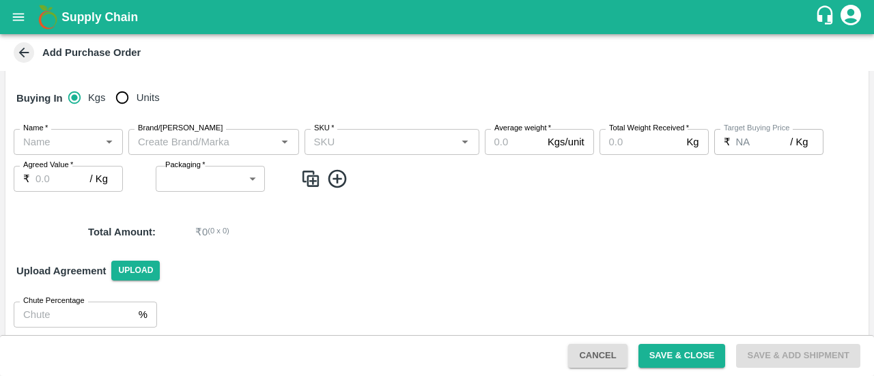
scroll to position [210, 0]
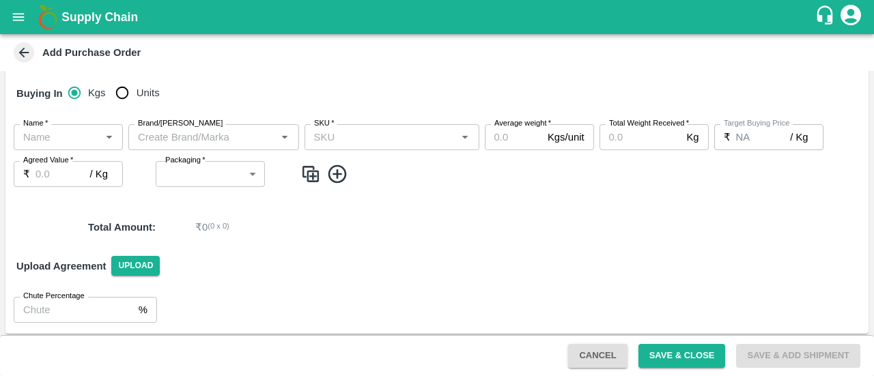
click at [124, 96] on input "Units" at bounding box center [122, 92] width 27 height 27
radio input "true"
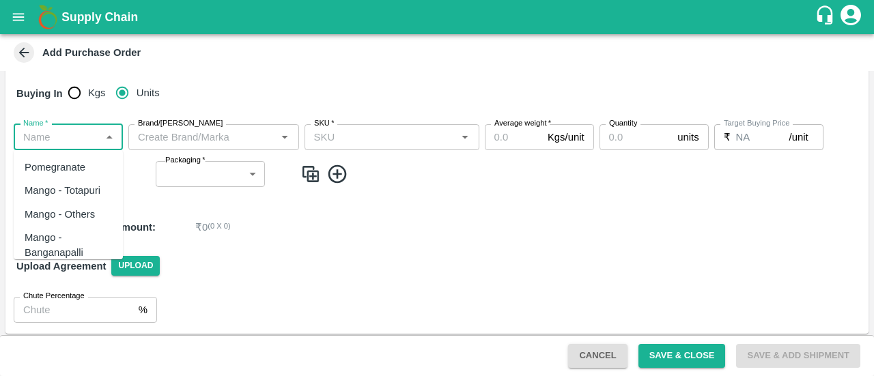
click at [70, 132] on input "Name   *" at bounding box center [57, 137] width 79 height 18
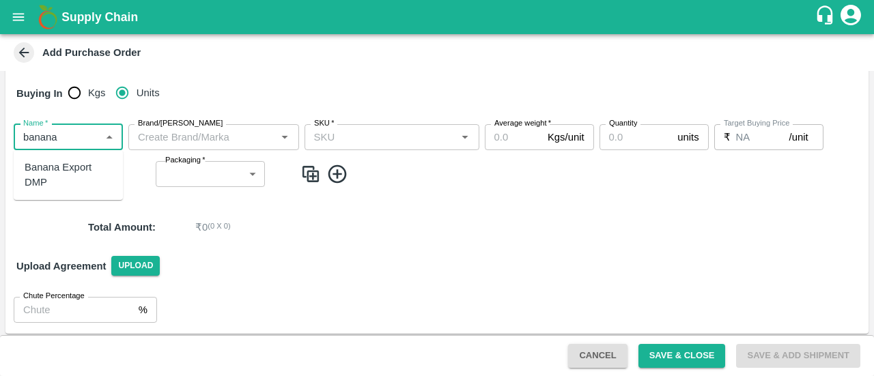
click at [53, 162] on div "Banana Export DMP" at bounding box center [68, 175] width 87 height 31
type input "Banana Export DMP"
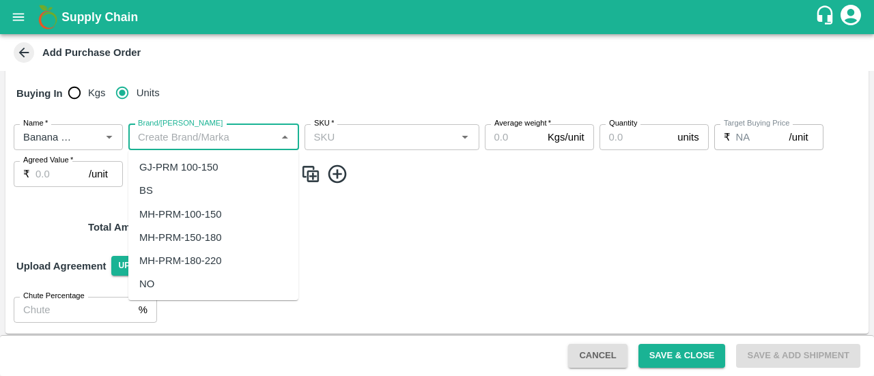
click at [161, 136] on input "Brand/[PERSON_NAME]" at bounding box center [202, 137] width 140 height 18
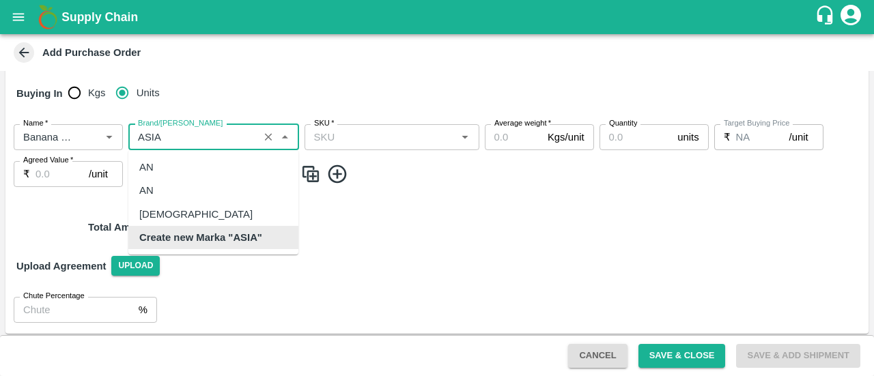
scroll to position [0, 0]
click at [164, 221] on div "[DEMOGRAPHIC_DATA]" at bounding box center [195, 214] width 113 height 15
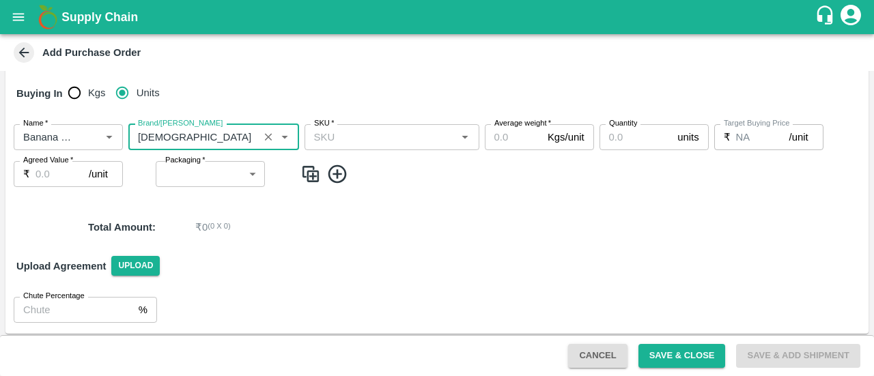
type input "[DEMOGRAPHIC_DATA]"
click at [338, 180] on icon at bounding box center [337, 174] width 23 height 23
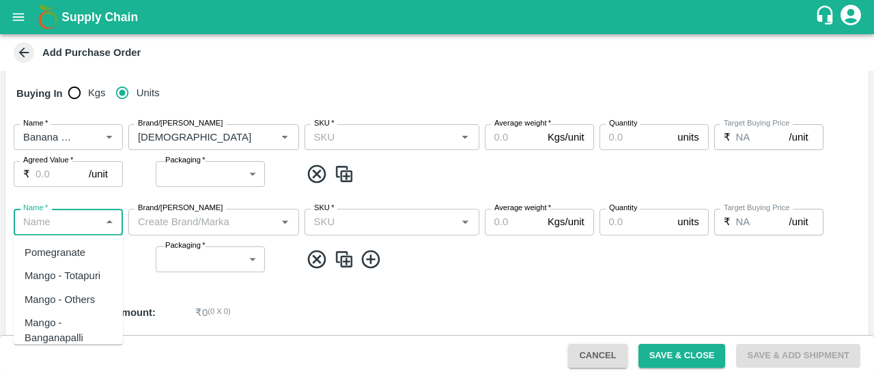
click at [47, 221] on input "Name   *" at bounding box center [57, 222] width 79 height 18
click at [57, 279] on div "Banana Export DMP" at bounding box center [68, 283] width 87 height 31
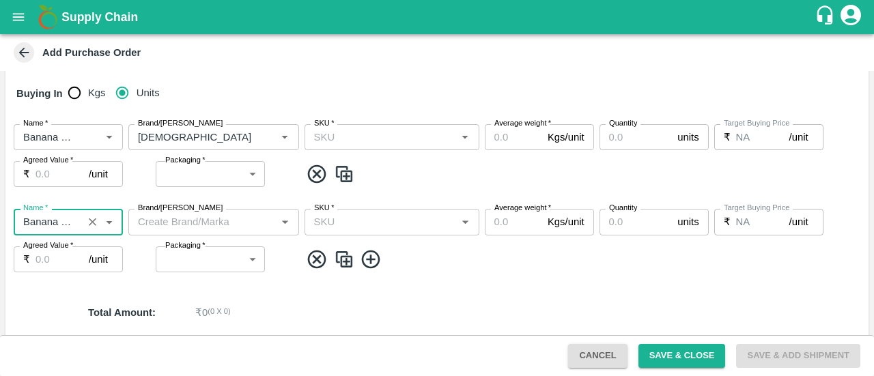
type input "Banana Export DMP"
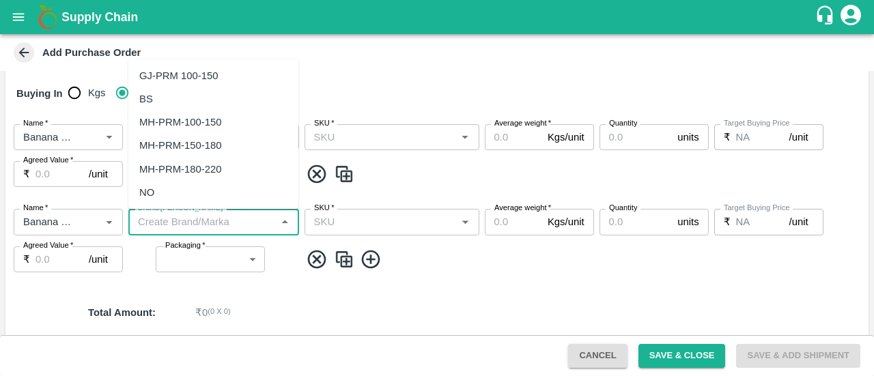
click at [172, 218] on input "Brand/[PERSON_NAME]" at bounding box center [202, 222] width 140 height 18
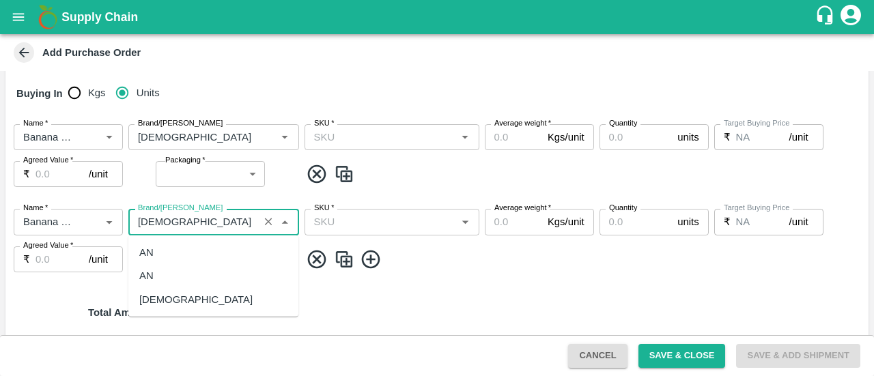
click at [160, 308] on div "[DEMOGRAPHIC_DATA]" at bounding box center [213, 298] width 170 height 23
type input "[DEMOGRAPHIC_DATA]"
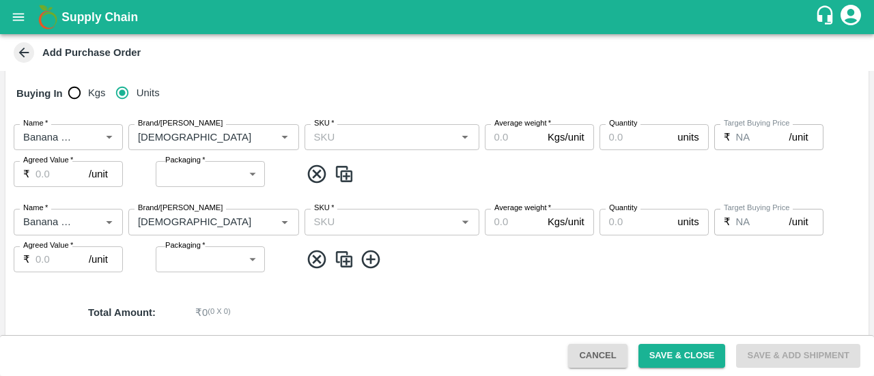
click at [371, 253] on icon at bounding box center [371, 260] width 23 height 23
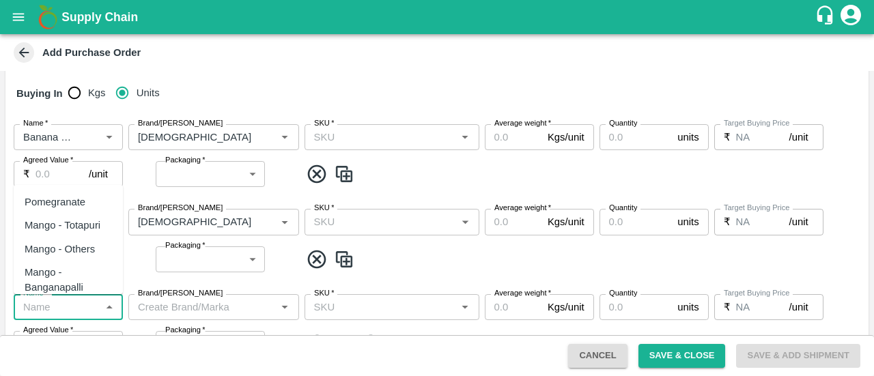
click at [49, 315] on input "Name   *" at bounding box center [57, 307] width 79 height 18
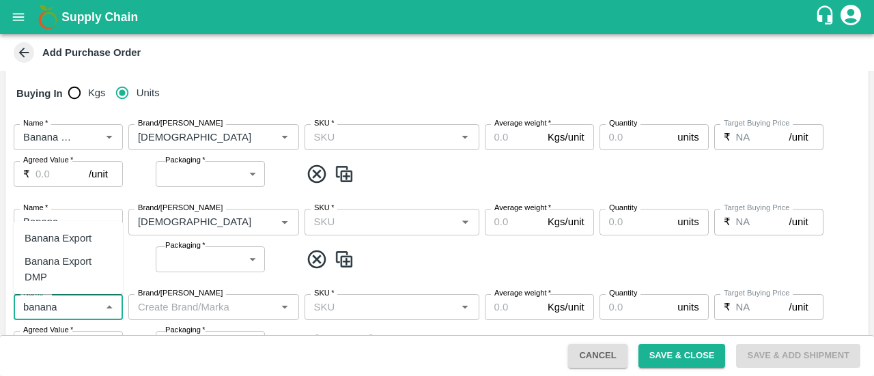
click at [71, 285] on div "Banana Export DMP" at bounding box center [68, 269] width 109 height 39
click at [169, 318] on div "Brand/[PERSON_NAME]" at bounding box center [213, 307] width 171 height 26
type input "Banana Export DMP"
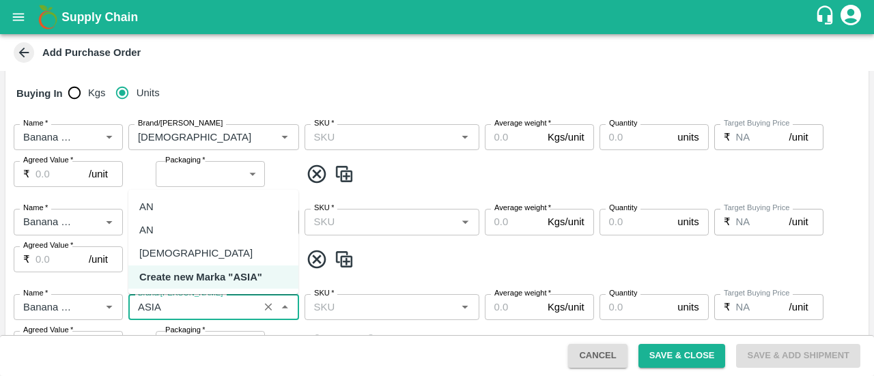
click at [171, 248] on div "[DEMOGRAPHIC_DATA]" at bounding box center [213, 253] width 170 height 23
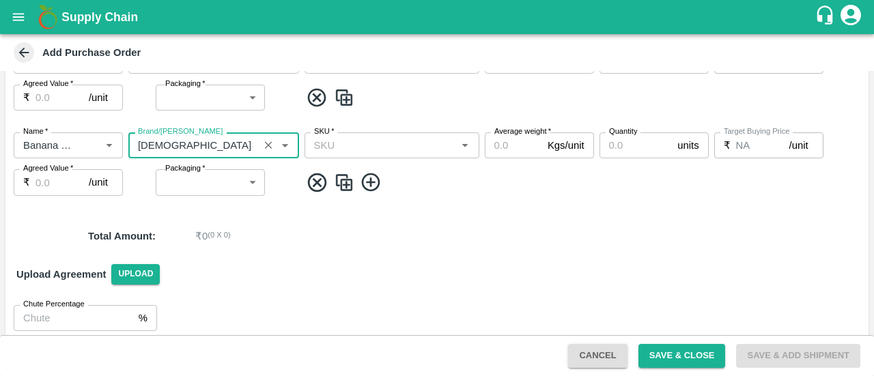
scroll to position [384, 0]
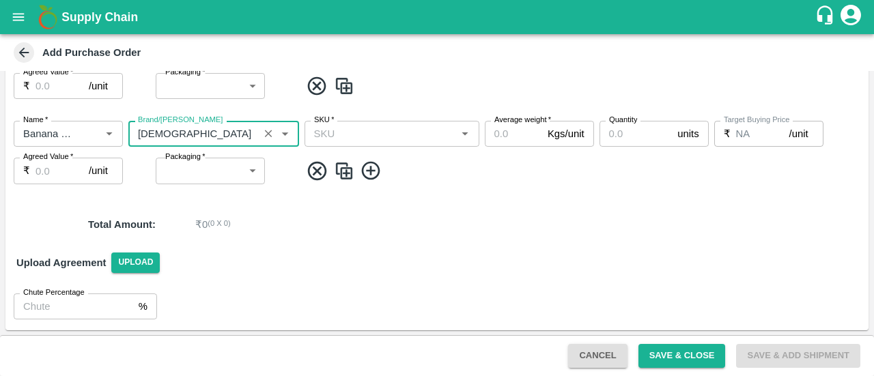
type input "[DEMOGRAPHIC_DATA]"
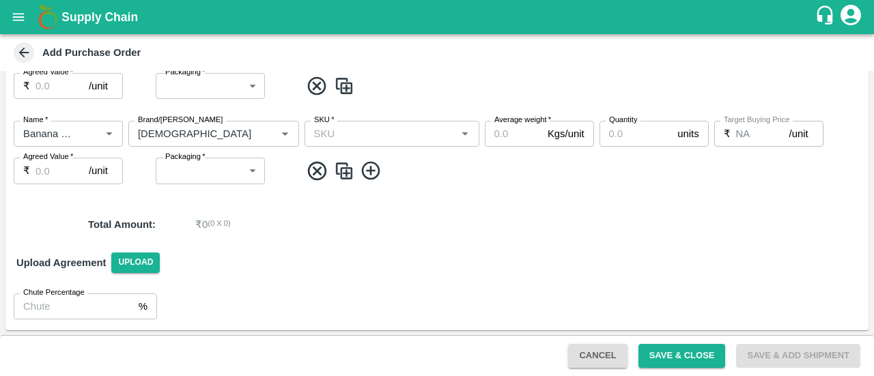
click at [365, 179] on icon at bounding box center [371, 171] width 23 height 23
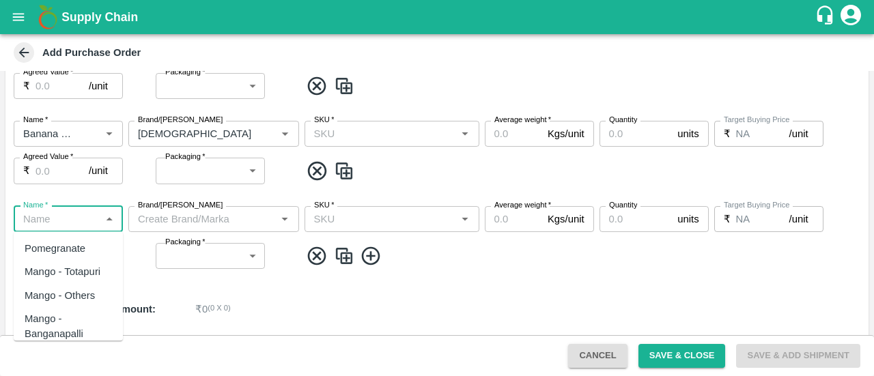
click at [45, 225] on input "Name   *" at bounding box center [57, 219] width 79 height 18
click at [57, 275] on div "Banana Export DMP" at bounding box center [68, 280] width 87 height 31
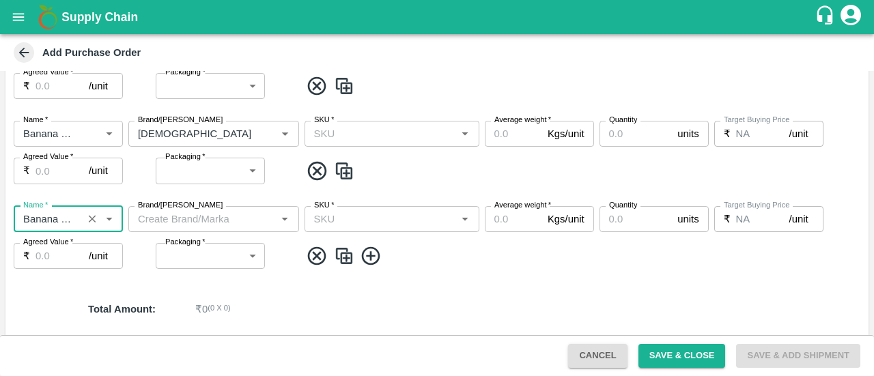
type input "Banana Export DMP"
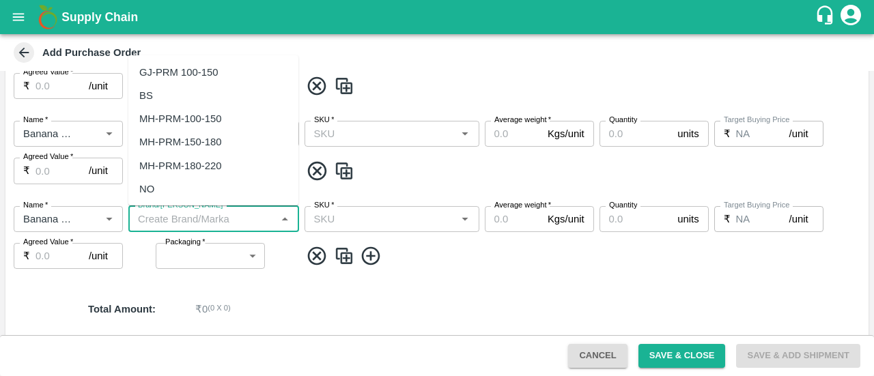
click at [172, 223] on input "Brand/[PERSON_NAME]" at bounding box center [202, 219] width 140 height 18
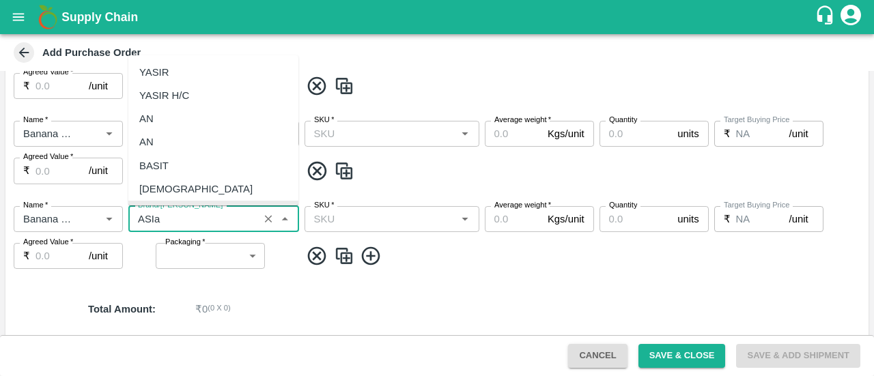
scroll to position [0, 0]
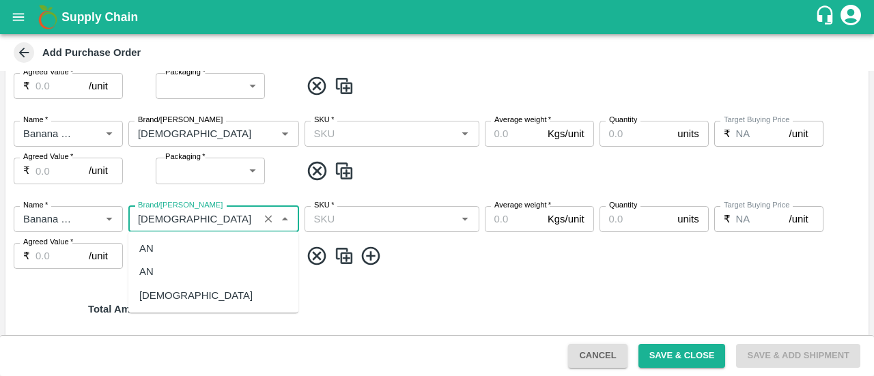
click at [170, 296] on div "[DEMOGRAPHIC_DATA]" at bounding box center [213, 295] width 170 height 23
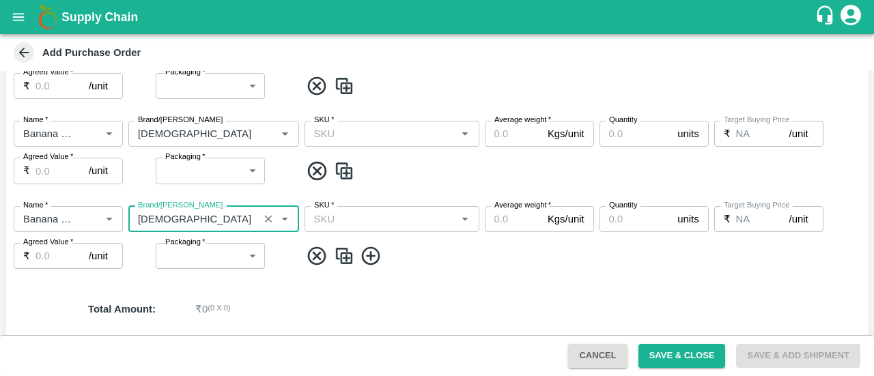
type input "[DEMOGRAPHIC_DATA]"
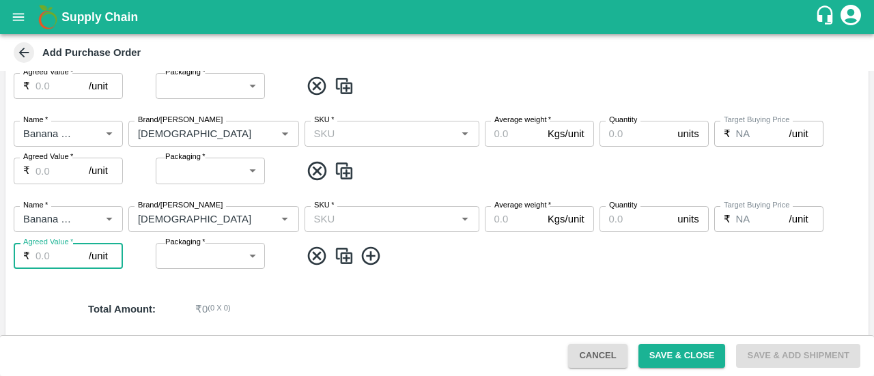
click at [44, 261] on input "Agreed Value   *" at bounding box center [62, 256] width 53 height 26
type input "575"
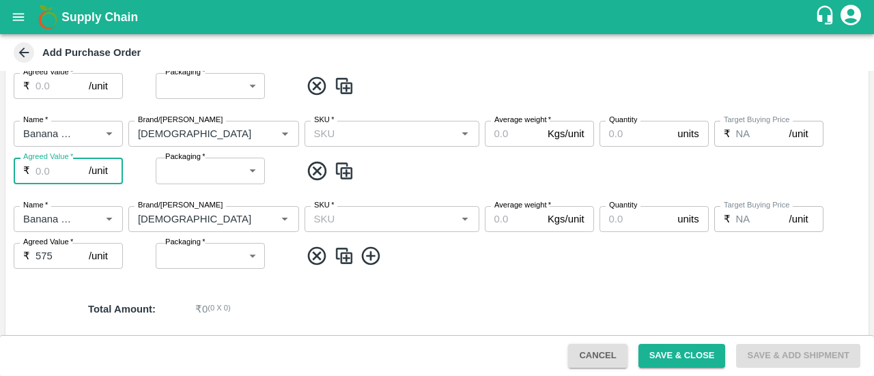
click at [46, 167] on input "Agreed Value   *" at bounding box center [62, 171] width 53 height 26
type input "575"
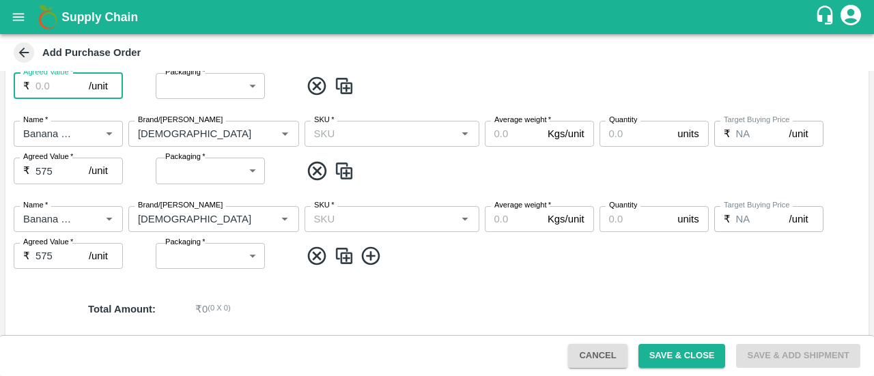
click at [44, 78] on input "Agreed Value   *" at bounding box center [62, 86] width 53 height 26
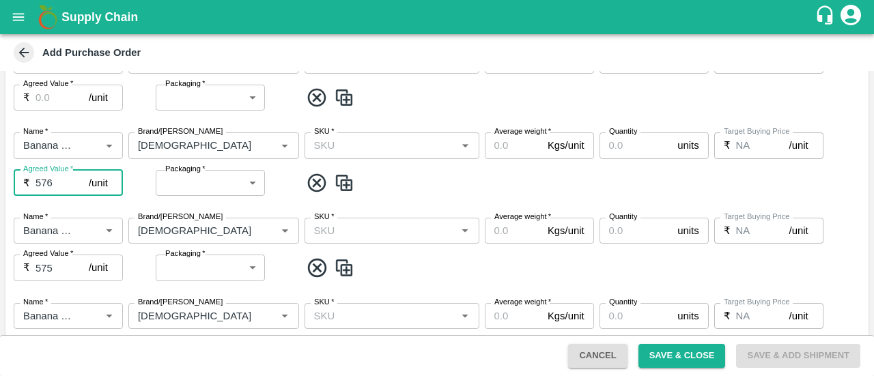
scroll to position [285, 0]
type input "575"
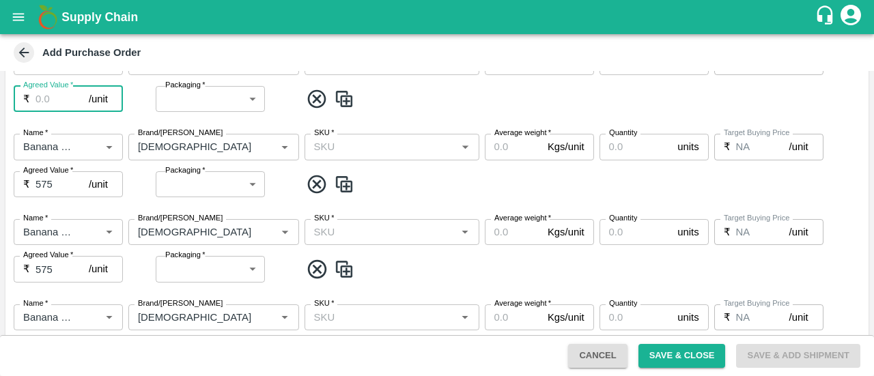
click at [42, 91] on input "Agreed Value   *" at bounding box center [62, 99] width 53 height 26
type input "575"
click at [448, 113] on div "Name   * Name   * Brand/Marka Brand/Marka SKU   * SKU   * Average weight   * Kg…" at bounding box center [436, 80] width 863 height 85
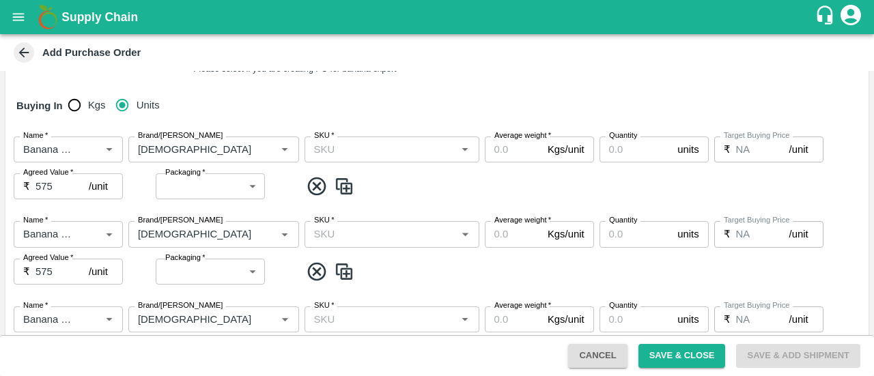
scroll to position [195, 0]
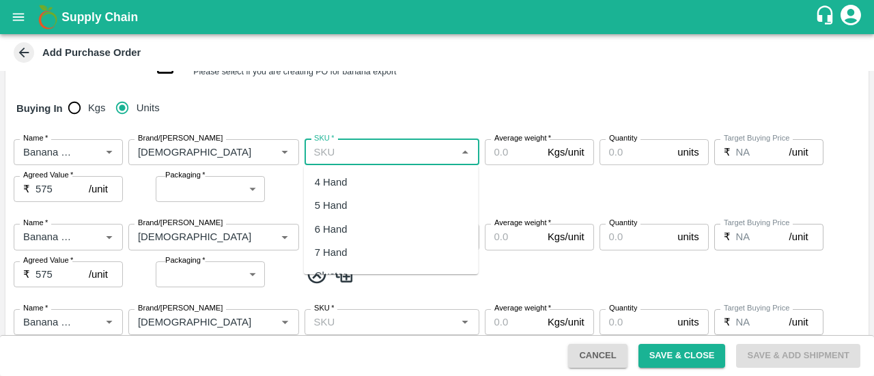
click at [399, 160] on input "SKU   *" at bounding box center [381, 152] width 144 height 18
click at [348, 185] on div "4 Hand" at bounding box center [391, 182] width 175 height 23
type input "4 Hand"
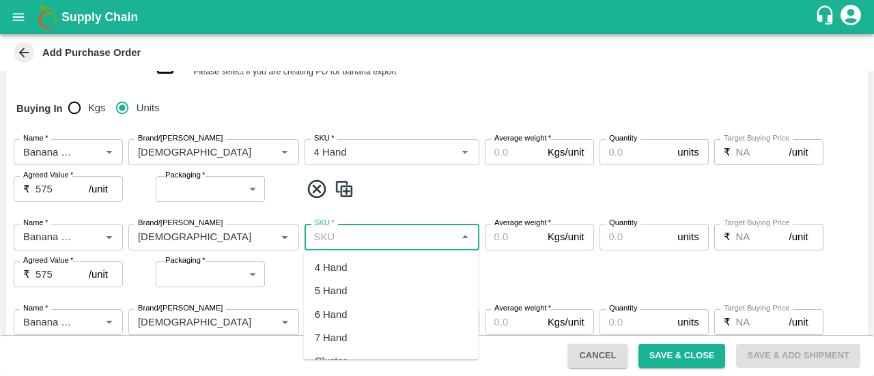
click at [384, 231] on input "SKU   *" at bounding box center [381, 237] width 144 height 18
click at [332, 298] on div "5 Hand" at bounding box center [391, 290] width 175 height 23
type input "5 Hand"
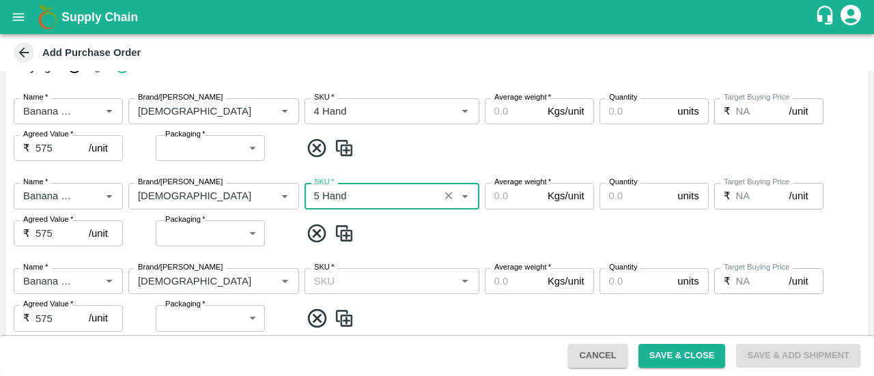
scroll to position [249, 0]
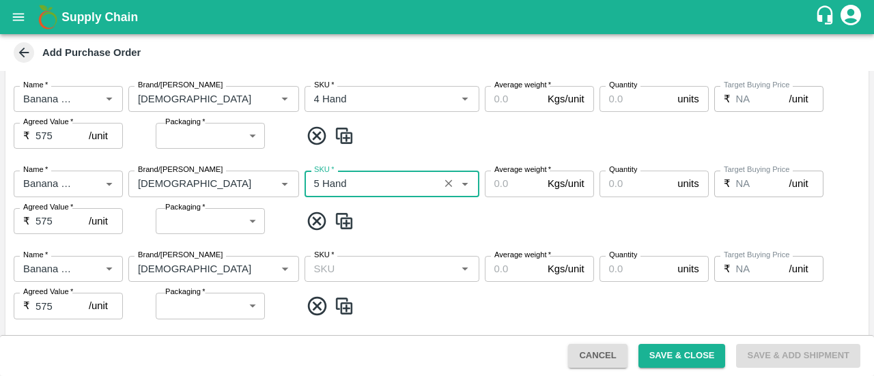
click at [358, 274] on input "SKU   *" at bounding box center [381, 269] width 144 height 18
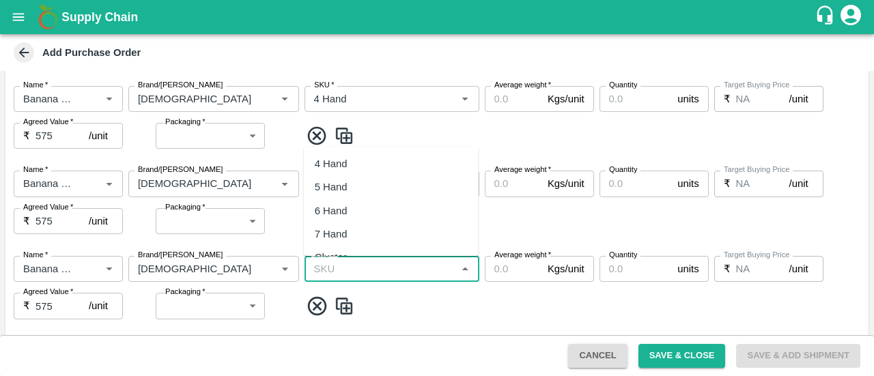
click at [360, 217] on div "6 Hand" at bounding box center [391, 210] width 175 height 23
type input "6 Hand"
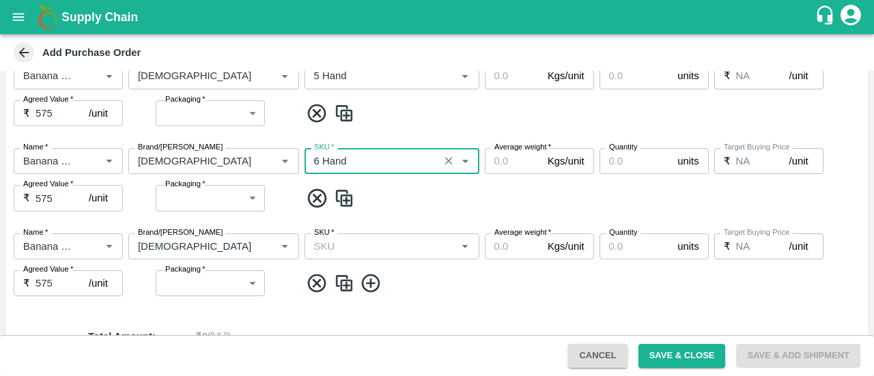
scroll to position [371, 0]
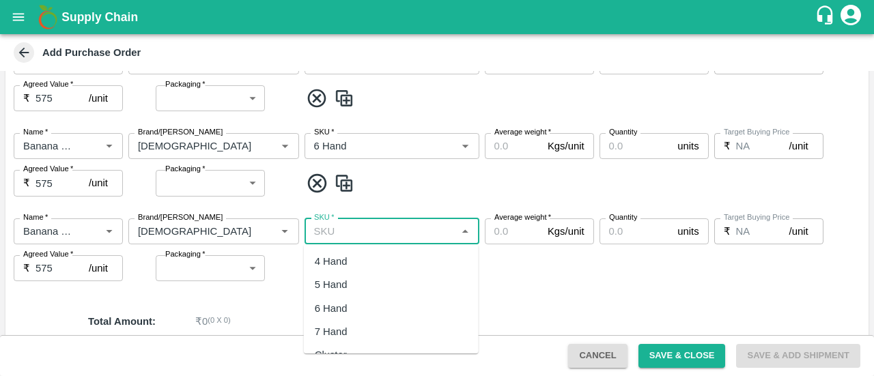
click at [355, 232] on input "SKU   *" at bounding box center [381, 232] width 144 height 18
click at [337, 339] on div "8 Hand" at bounding box center [331, 336] width 33 height 15
type input "8 Hand"
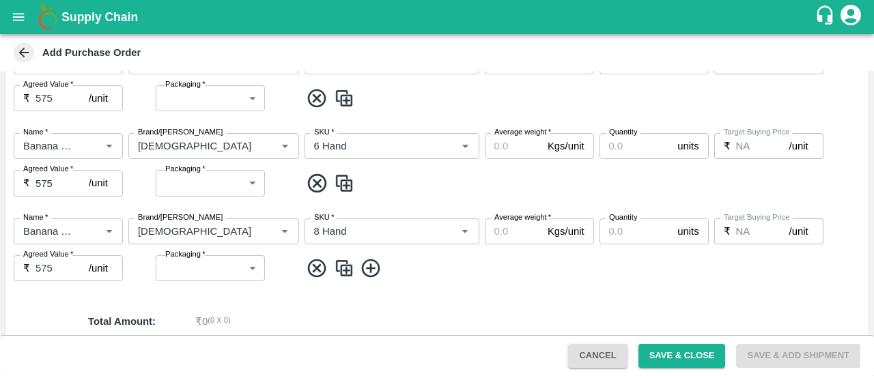
click at [423, 287] on div "Name   * Name   * Brand/Marka Brand/Marka SKU   * SKU   * Average weight   * Kg…" at bounding box center [436, 250] width 863 height 85
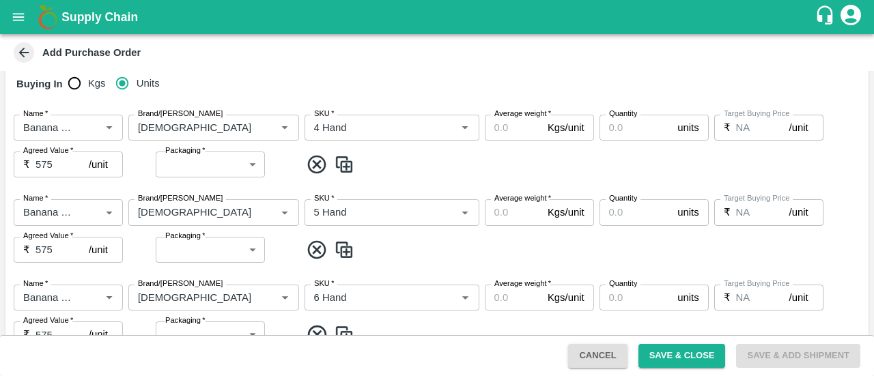
scroll to position [218, 0]
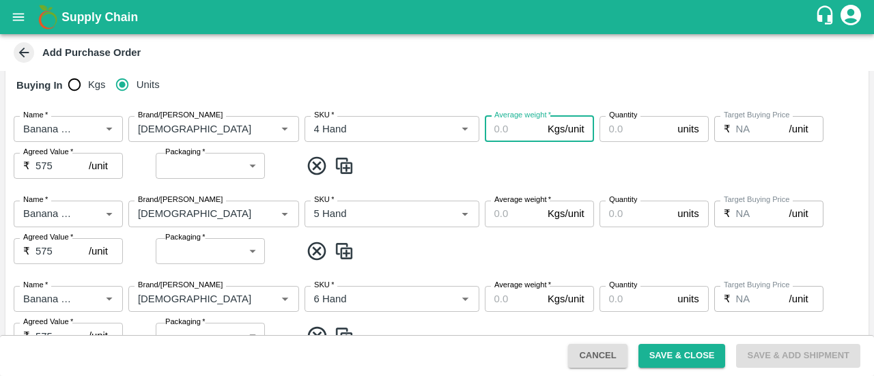
click at [507, 132] on input "Average weight   *" at bounding box center [513, 129] width 57 height 26
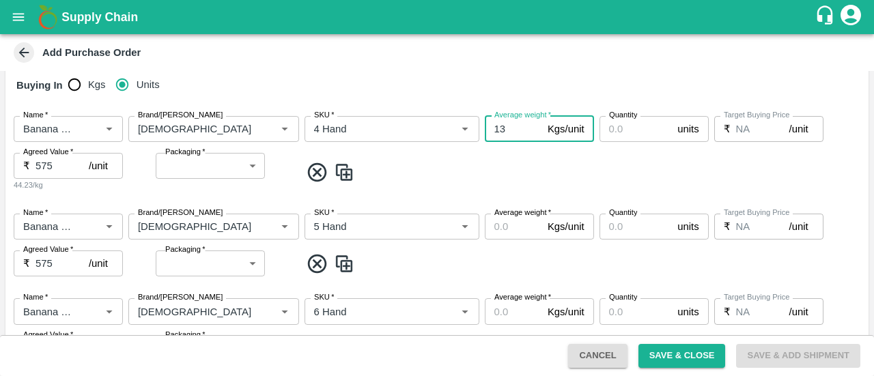
type input "13"
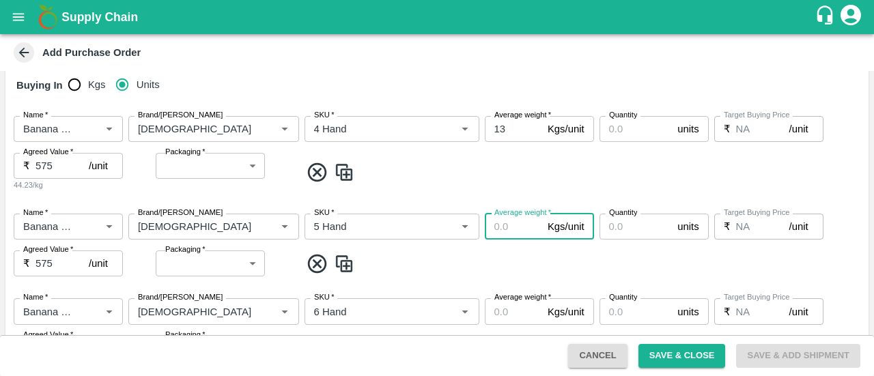
click at [508, 224] on input "Average weight   *" at bounding box center [513, 227] width 57 height 26
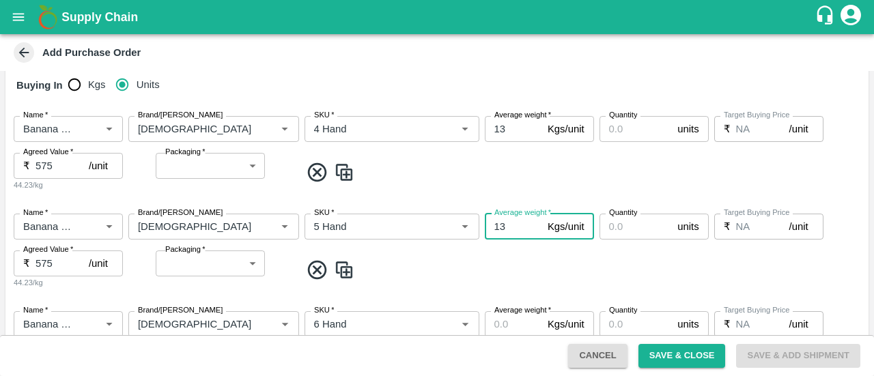
type input "13"
click at [490, 172] on span at bounding box center [581, 172] width 563 height 23
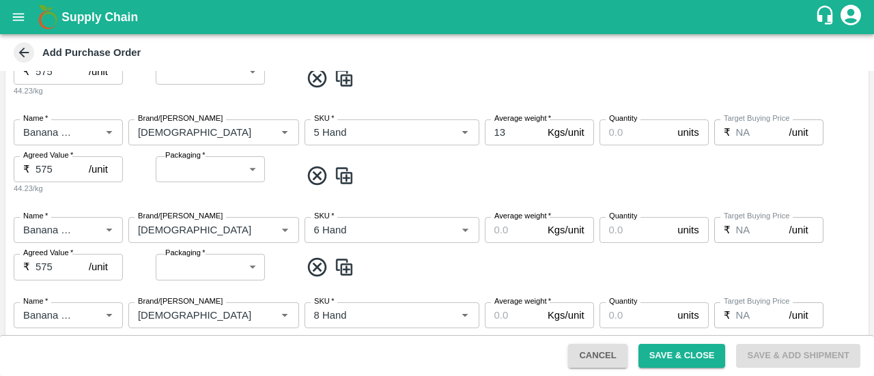
scroll to position [315, 0]
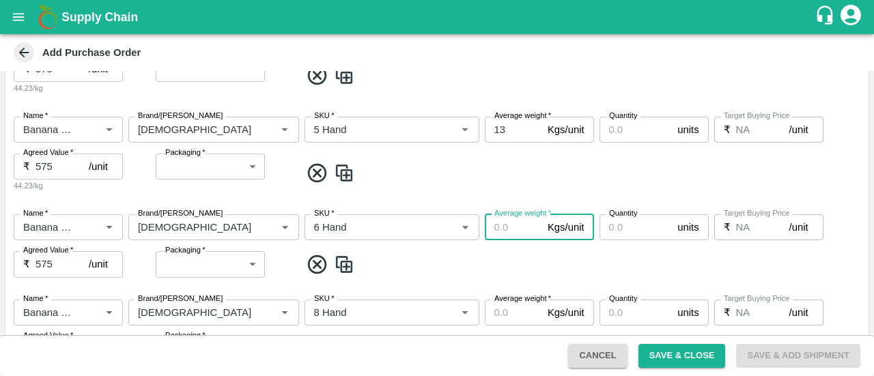
click at [499, 220] on input "Average weight   *" at bounding box center [513, 227] width 57 height 26
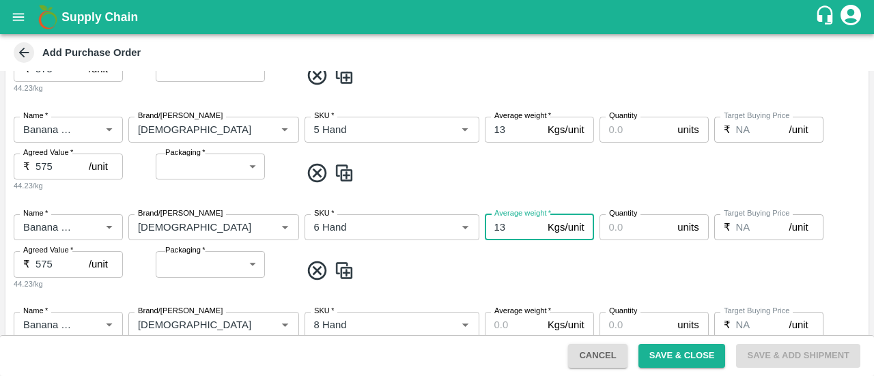
type input "13"
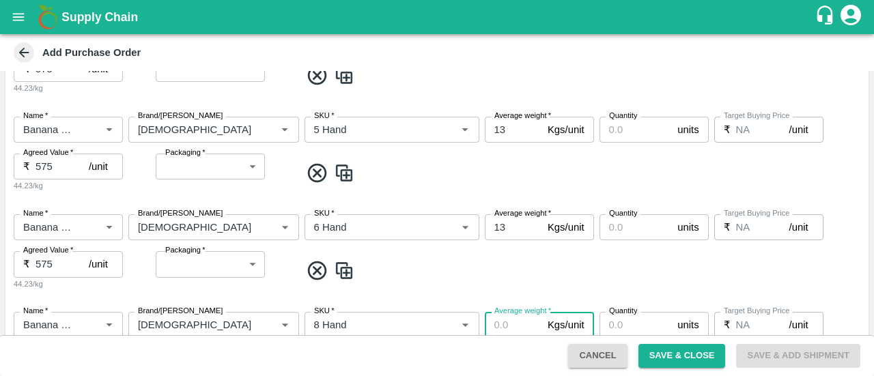
click at [503, 326] on input "Average weight   *" at bounding box center [513, 325] width 57 height 26
type input "13"
click at [486, 272] on span at bounding box center [581, 270] width 563 height 23
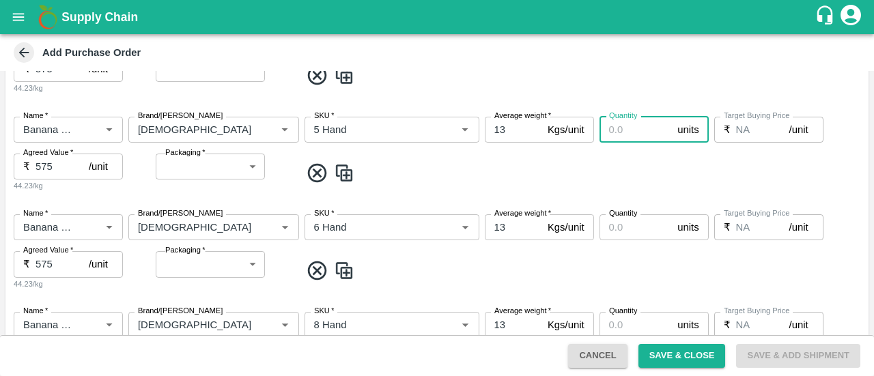
click at [642, 119] on input "Quantity" at bounding box center [635, 130] width 73 height 26
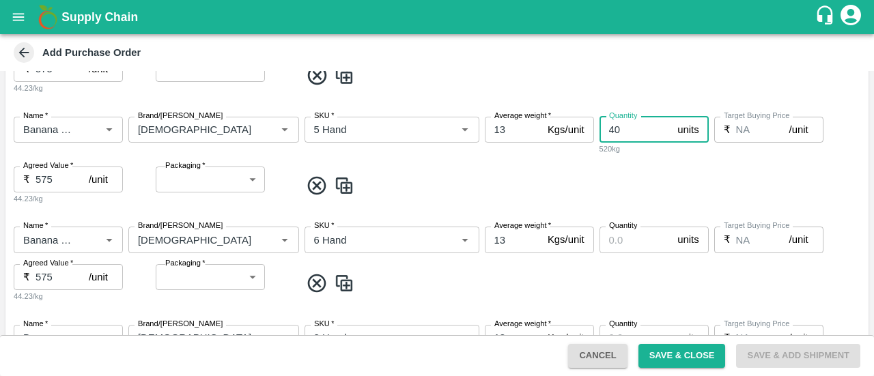
type input "40"
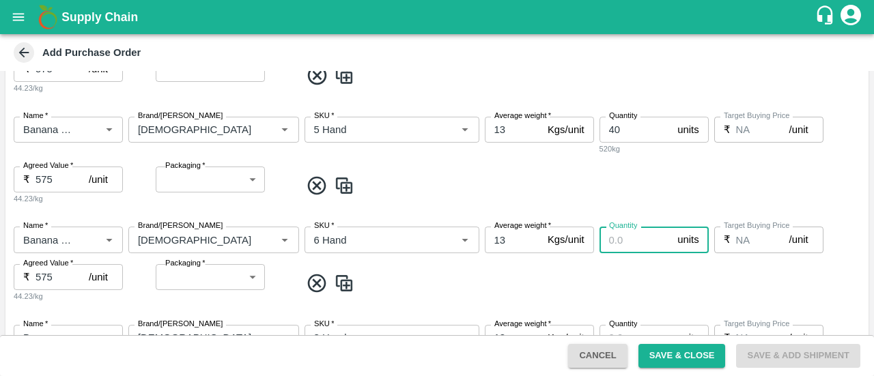
click at [614, 244] on input "Quantity" at bounding box center [635, 240] width 73 height 26
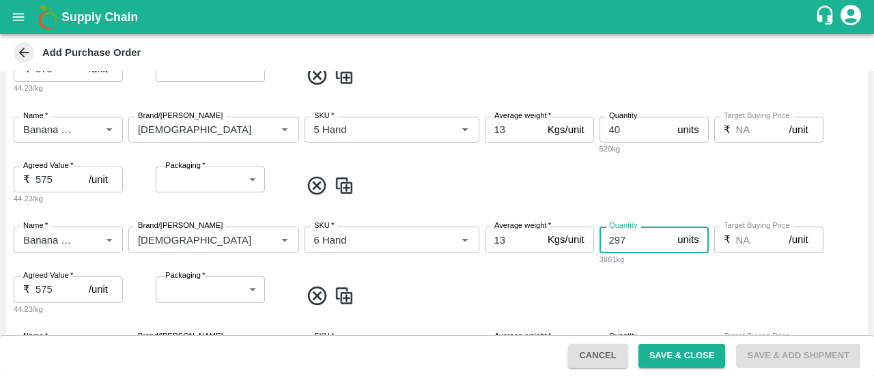
type input "297"
click at [586, 305] on span at bounding box center [581, 296] width 563 height 23
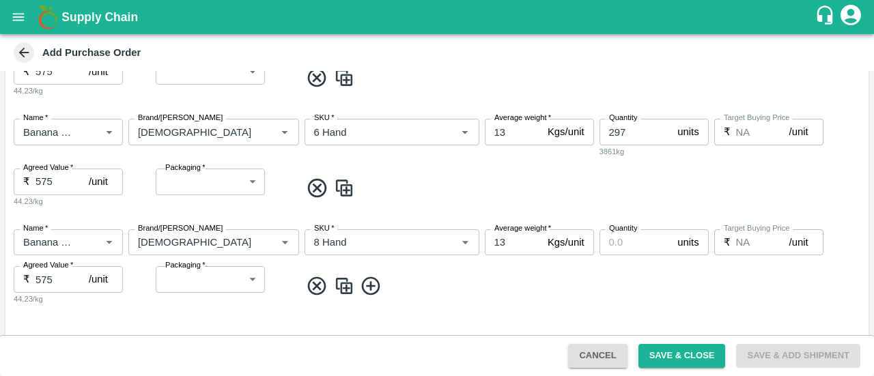
scroll to position [425, 0]
click at [630, 244] on input "Quantity" at bounding box center [635, 241] width 73 height 26
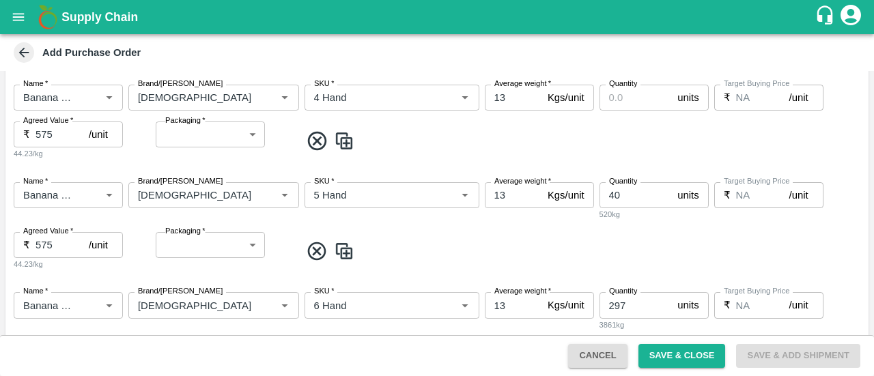
scroll to position [190, 0]
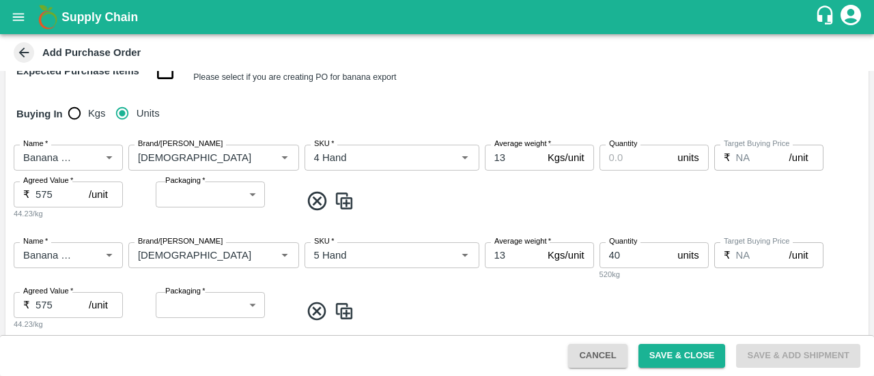
type input "735"
click at [616, 158] on input "Quantity" at bounding box center [635, 158] width 73 height 26
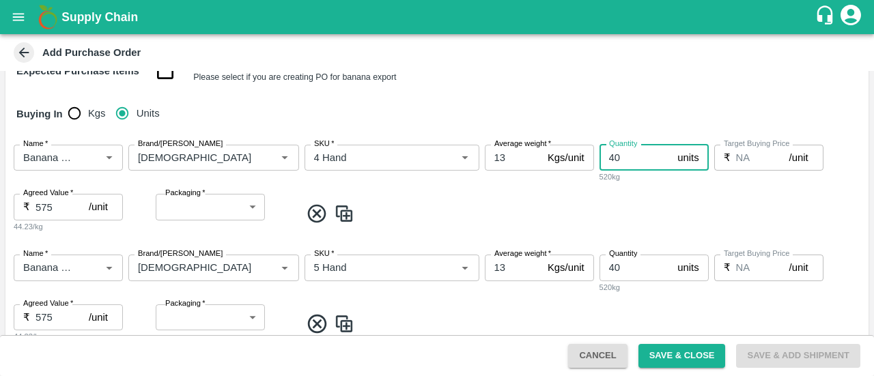
type input "40"
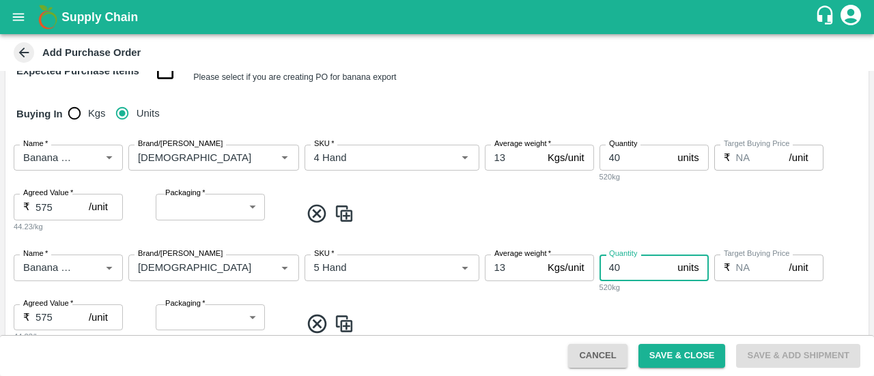
click at [623, 263] on input "40" at bounding box center [635, 268] width 73 height 26
type input "4"
type input "297"
click at [572, 293] on div "Average weight   * 13 Kgs/unit Average weight" at bounding box center [539, 274] width 109 height 39
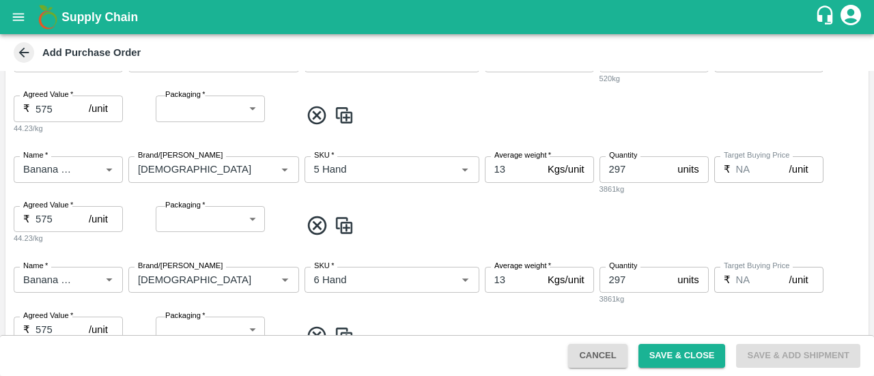
scroll to position [294, 0]
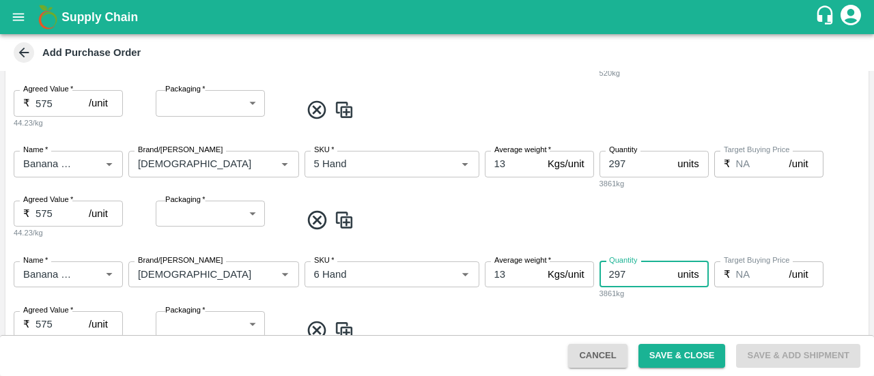
click at [634, 270] on input "297" at bounding box center [635, 274] width 73 height 26
type input "2"
type input "735"
click at [589, 302] on div "Name   * Name   * Brand/Marka Brand/Marka SKU   * SKU   * Average weight   * 13…" at bounding box center [436, 306] width 863 height 111
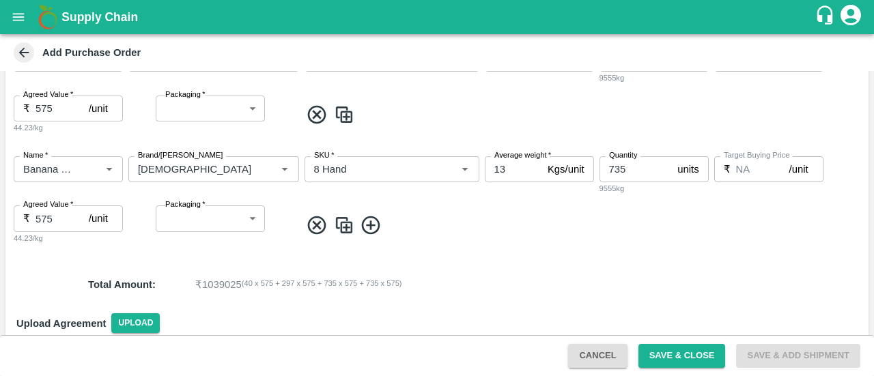
scroll to position [511, 0]
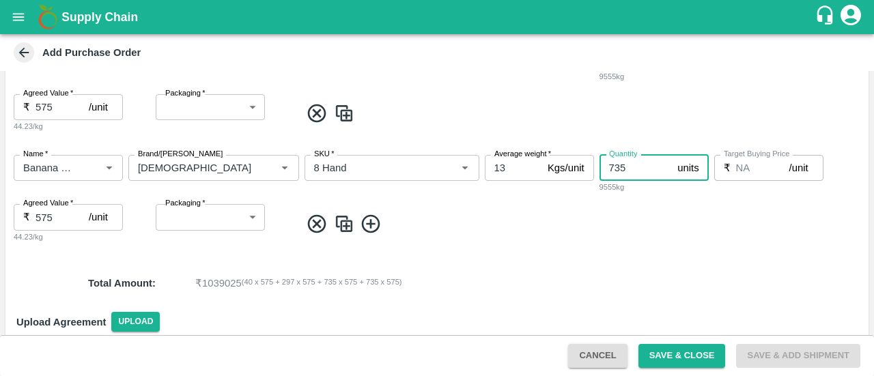
click at [629, 169] on input "735" at bounding box center [635, 168] width 73 height 26
type input "7"
type input "468"
click at [582, 242] on div "Name   * Name   * Brand/Marka Brand/Marka SKU   * SKU   * Average weight   * 13…" at bounding box center [436, 199] width 863 height 111
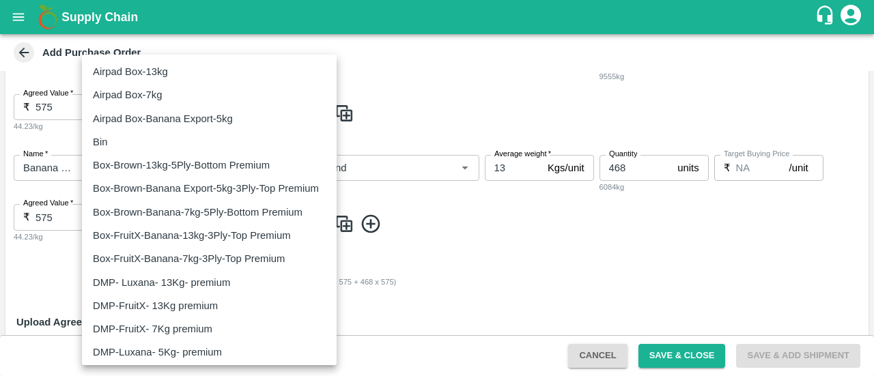
click at [253, 218] on body "Supply Chain Add Purchase Order PO Type   * Direct Purchase 3 PO Type Buyers   …" at bounding box center [437, 188] width 874 height 376
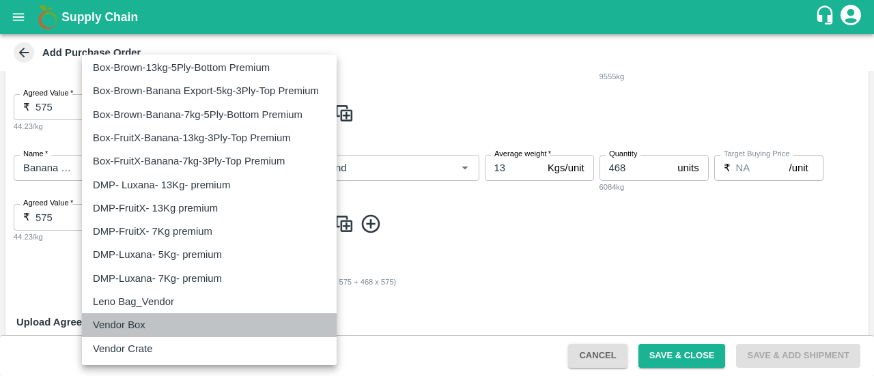
click at [138, 330] on p "Vendor Box" at bounding box center [119, 324] width 53 height 15
type input "276"
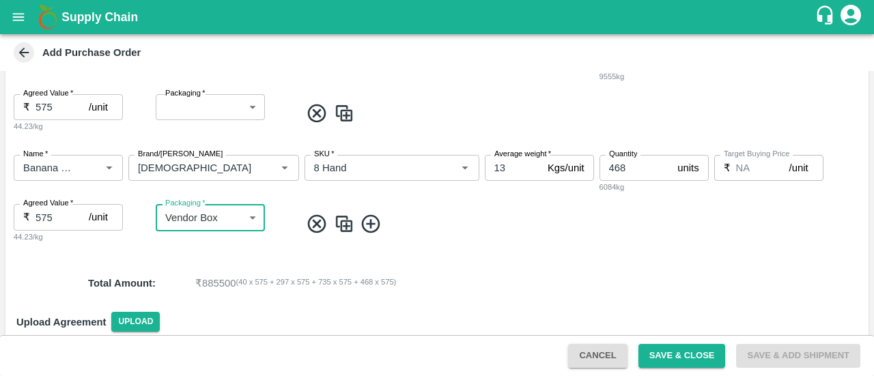
click at [227, 118] on body "Supply Chain Add Purchase Order PO Type   * Direct Purchase 3 PO Type Buyers   …" at bounding box center [437, 188] width 874 height 376
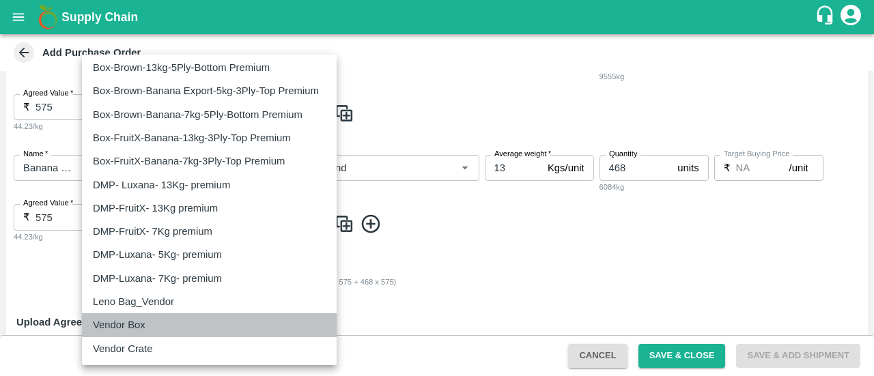
click at [138, 328] on p "Vendor Box" at bounding box center [119, 324] width 53 height 15
type input "276"
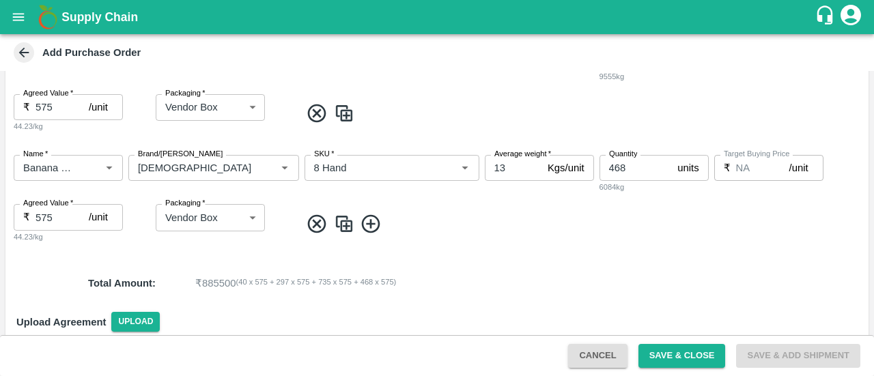
click at [435, 299] on div "Total Amount : ₹ 885500 ( 40 x 575 + 297 x 575 + 735 x 575 + 468 x 575 )" at bounding box center [436, 283] width 863 height 37
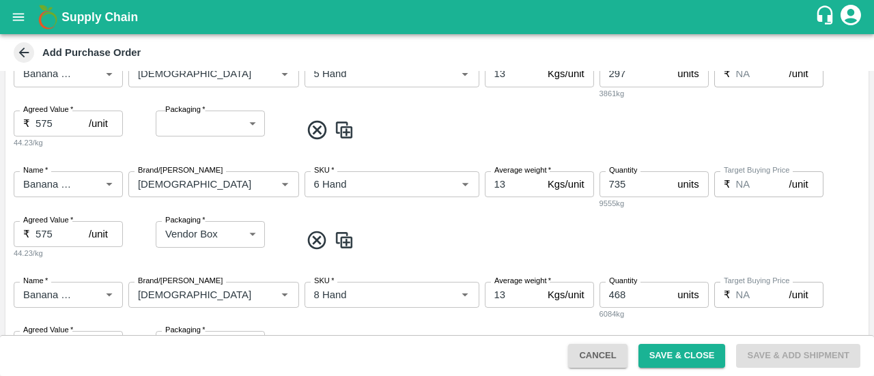
scroll to position [384, 0]
click at [434, 257] on div "Name   * Name   * Brand/Marka Brand/Marka SKU   * SKU   * Average weight   * 13…" at bounding box center [436, 215] width 863 height 111
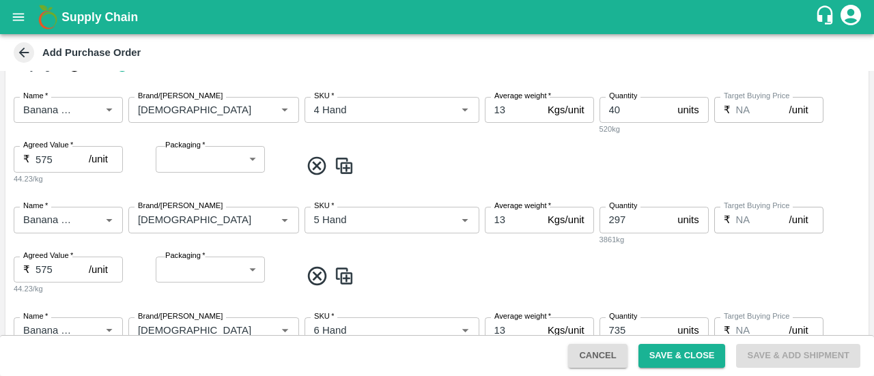
scroll to position [233, 0]
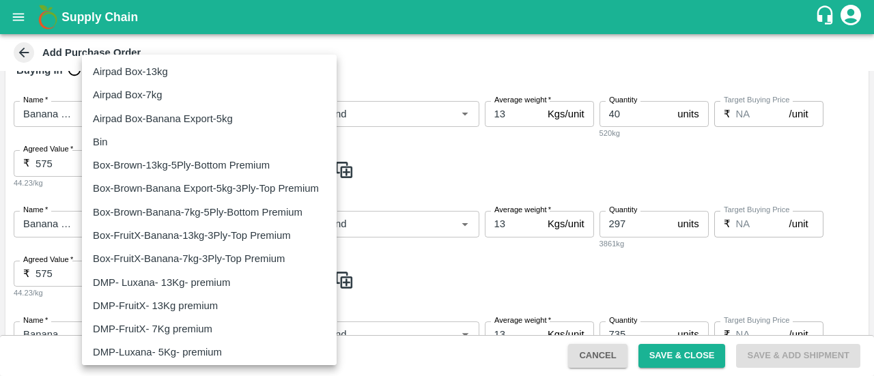
click at [216, 283] on body "Supply Chain Add Purchase Order PO Type   * Direct Purchase 3 PO Type Buyers   …" at bounding box center [437, 188] width 874 height 376
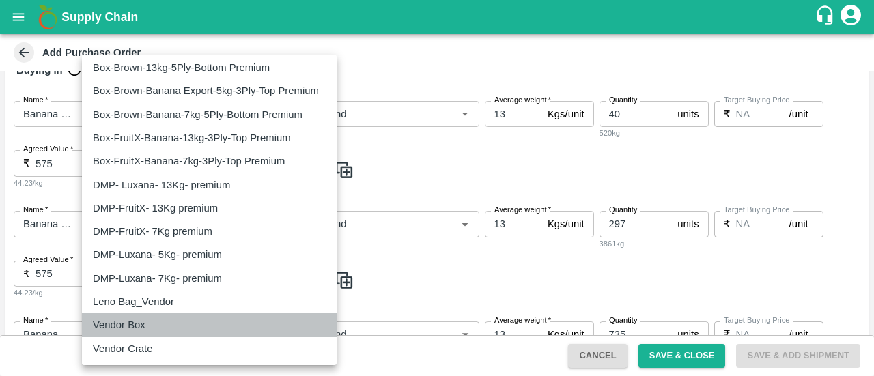
click at [141, 327] on p "Vendor Box" at bounding box center [119, 324] width 53 height 15
type input "276"
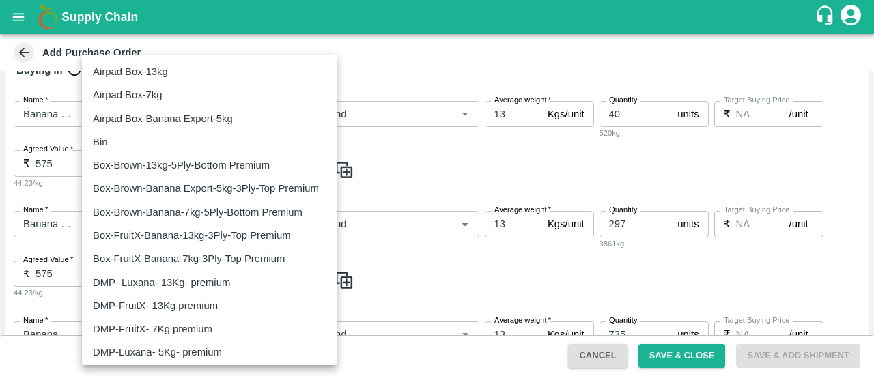
click at [209, 159] on body "Supply Chain Add Purchase Order PO Type   * Direct Purchase 3 PO Type Buyers   …" at bounding box center [437, 188] width 874 height 376
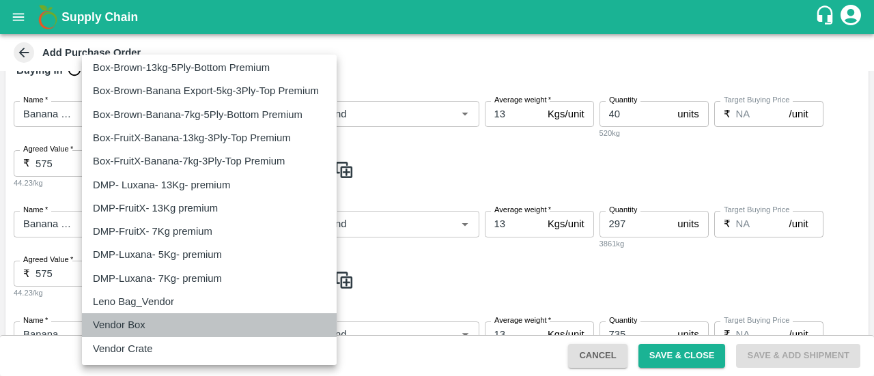
click at [135, 322] on p "Vendor Box" at bounding box center [119, 324] width 53 height 15
type input "276"
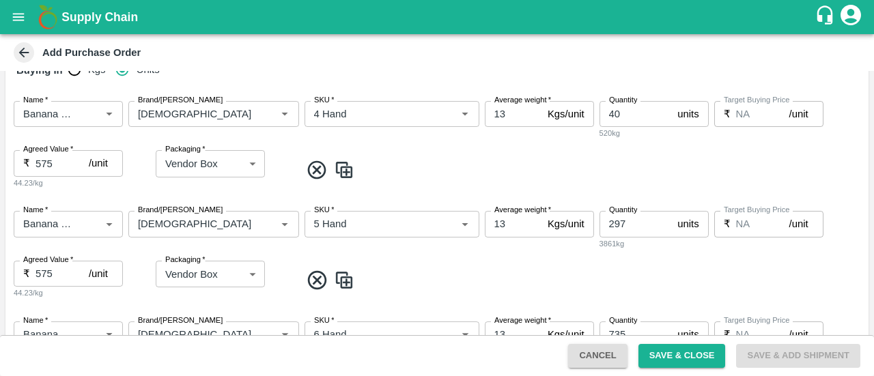
click at [451, 167] on span at bounding box center [581, 170] width 563 height 23
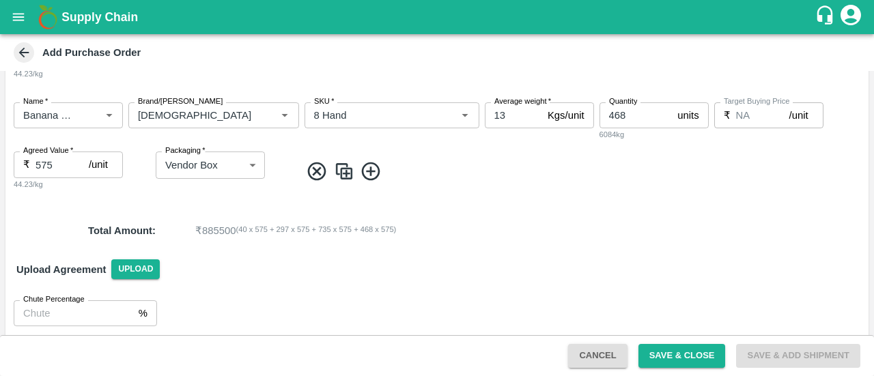
scroll to position [570, 0]
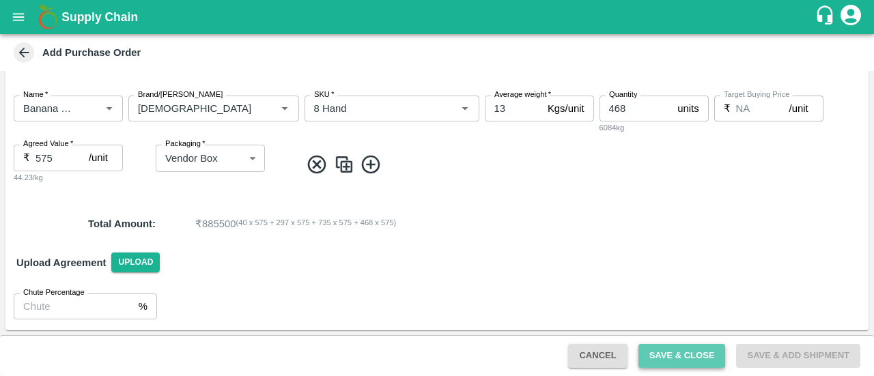
click at [664, 359] on button "Save & Close" at bounding box center [681, 356] width 87 height 24
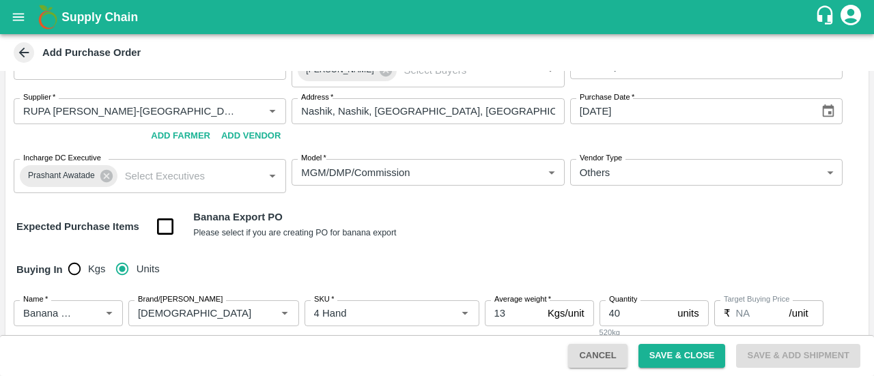
scroll to position [0, 0]
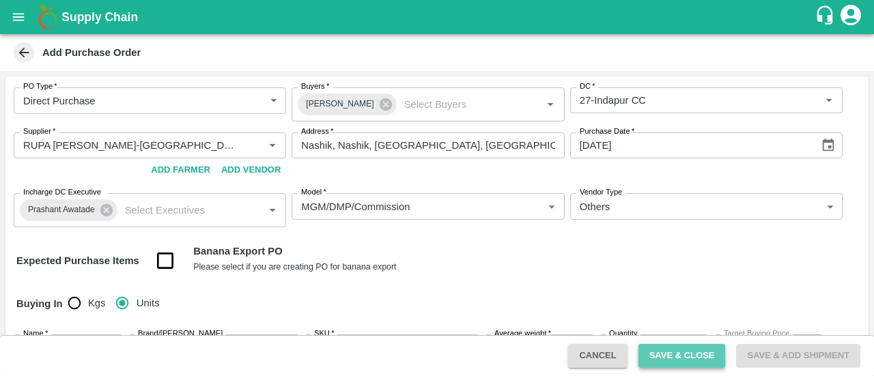
click at [664, 360] on button "Save & Close" at bounding box center [681, 356] width 87 height 24
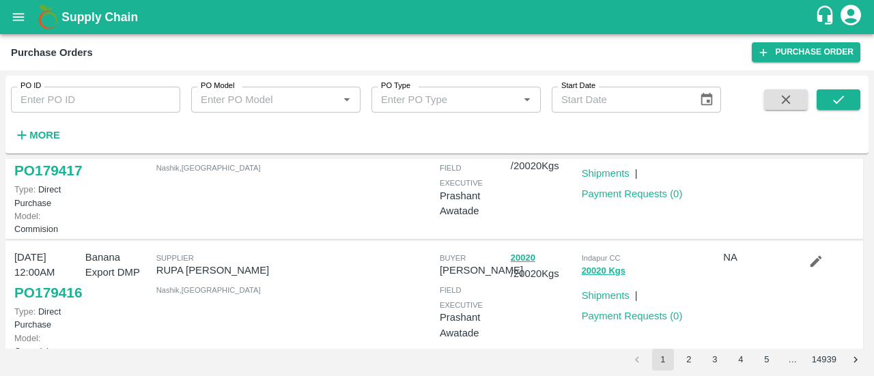
scroll to position [98, 0]
